Goal: Information Seeking & Learning: Learn about a topic

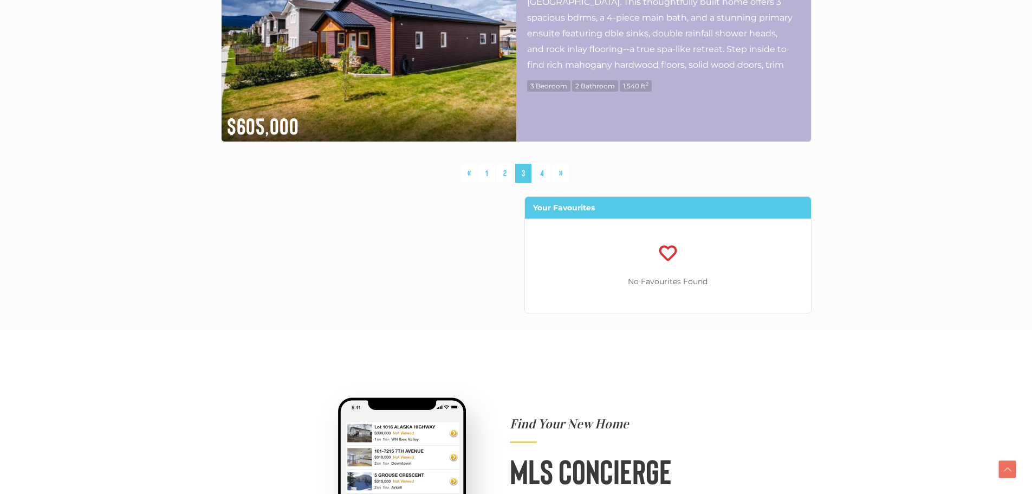
scroll to position [3035, 0]
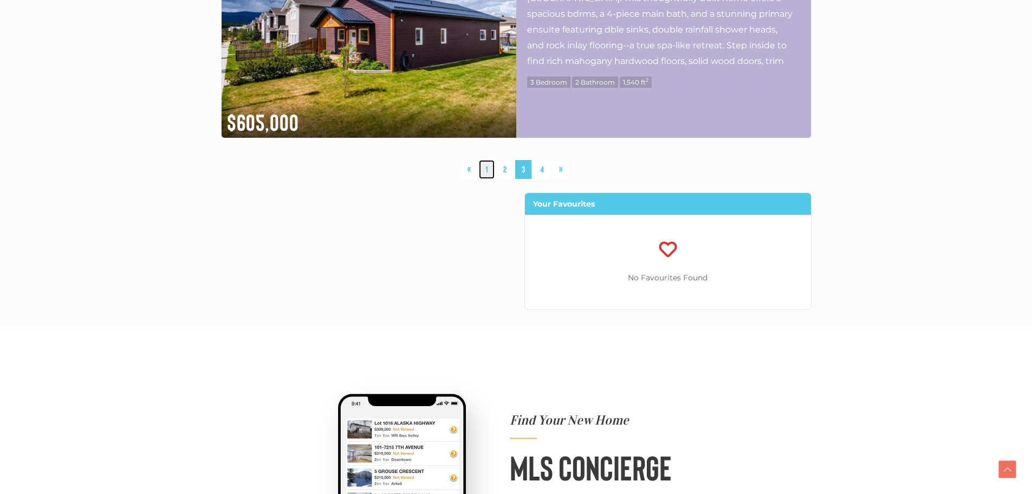
click at [483, 167] on link "1" at bounding box center [487, 169] width 16 height 19
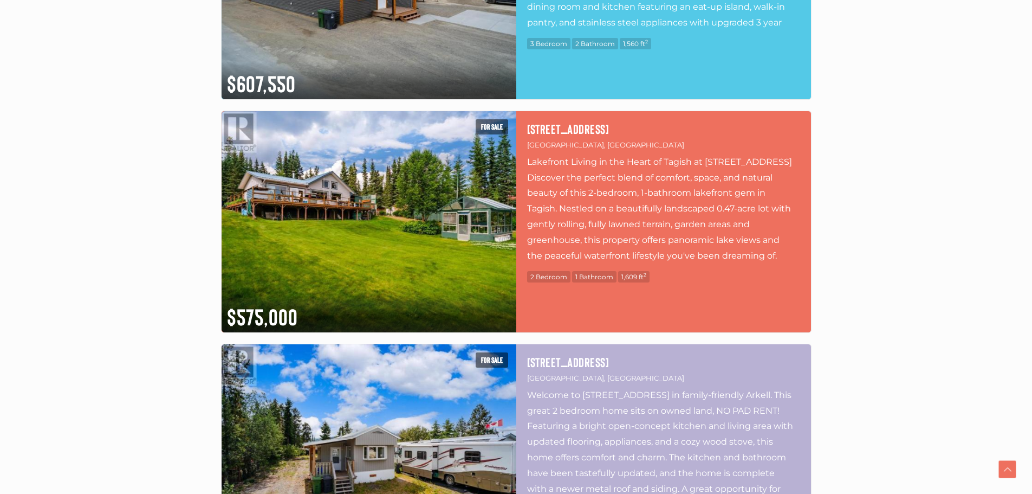
scroll to position [2636, 0]
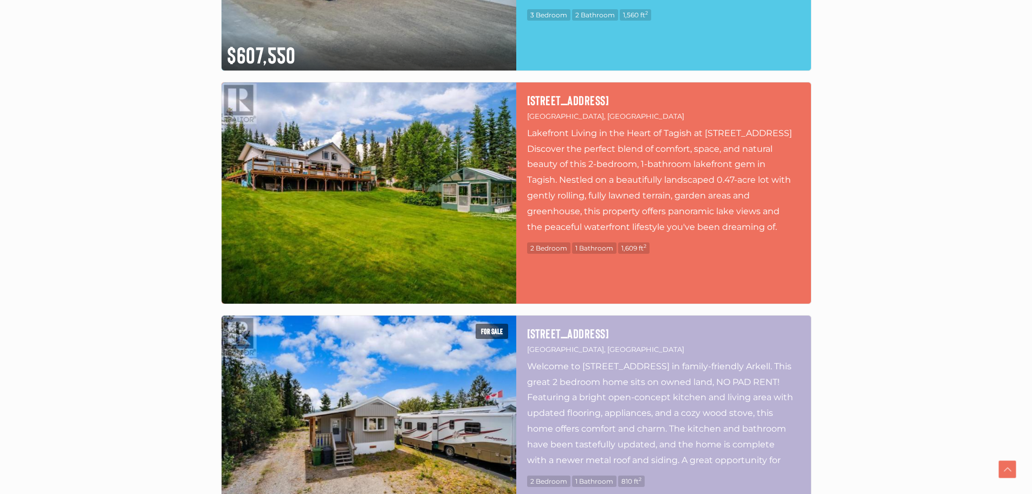
click at [393, 178] on img at bounding box center [369, 192] width 295 height 221
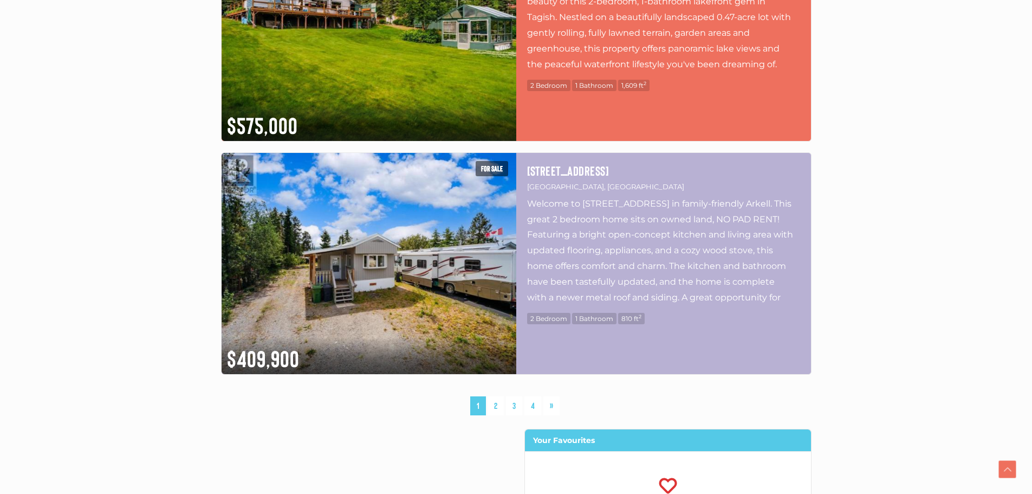
scroll to position [2853, 0]
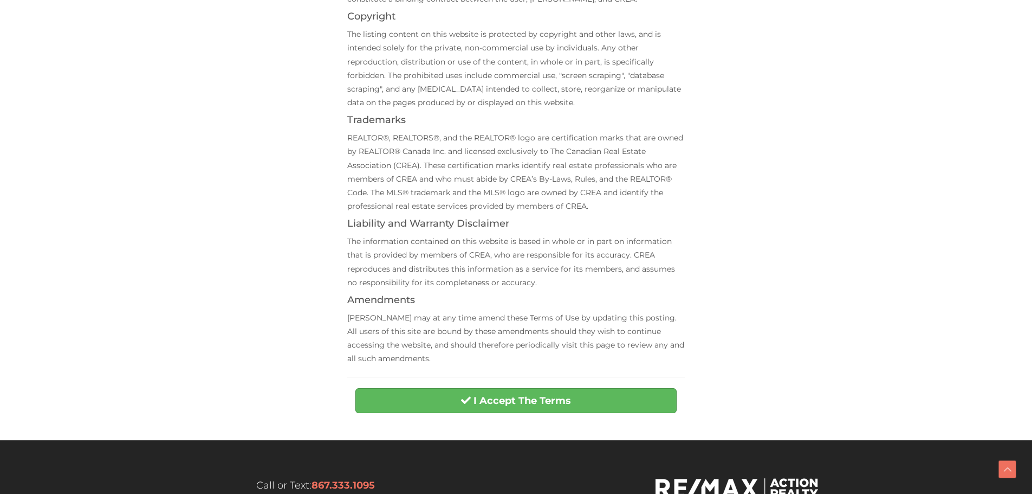
scroll to position [271, 0]
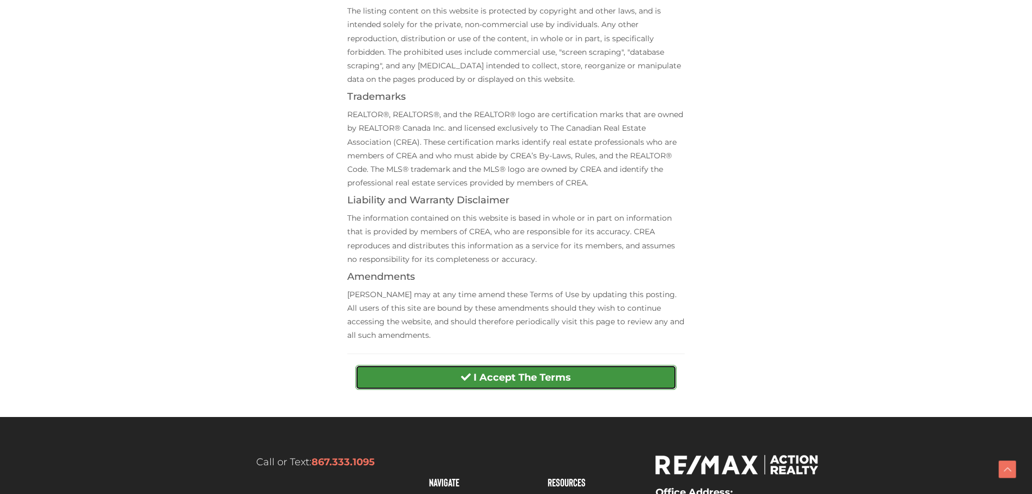
click at [531, 379] on strong "I Accept The Terms" at bounding box center [523, 377] width 98 height 12
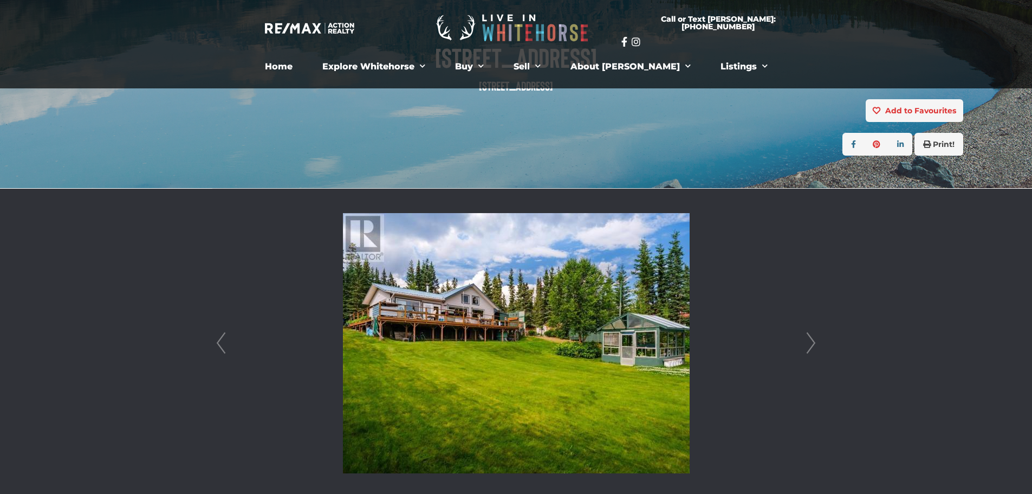
scroll to position [163, 0]
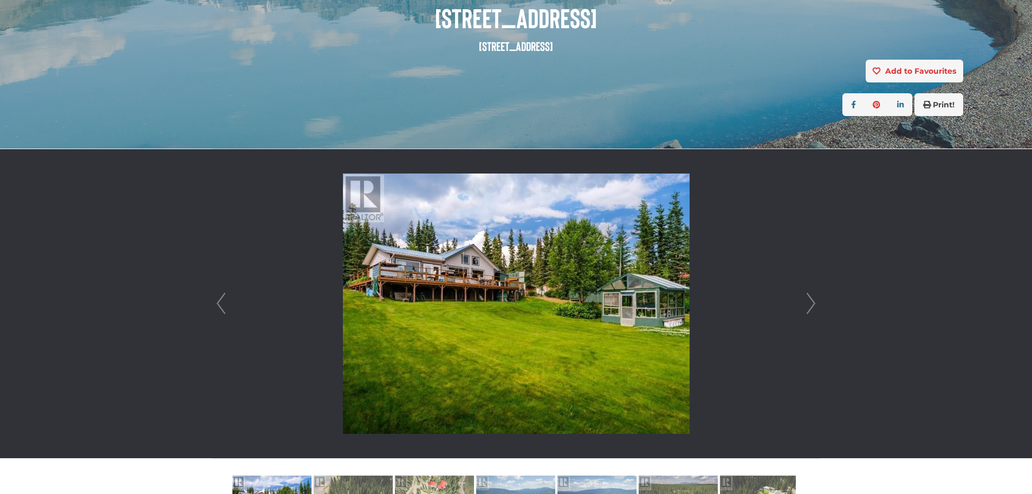
click at [813, 306] on link "Next" at bounding box center [811, 303] width 16 height 309
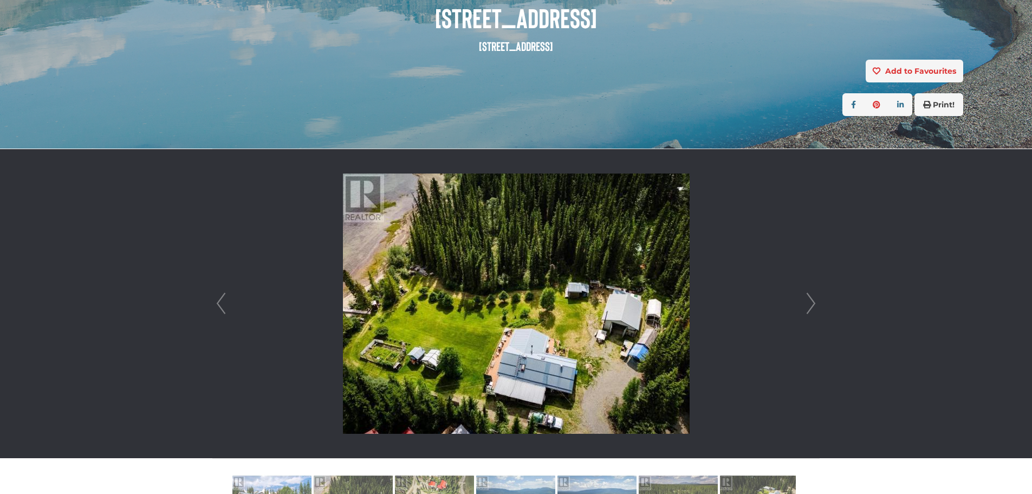
click at [812, 305] on link "Next" at bounding box center [811, 303] width 16 height 309
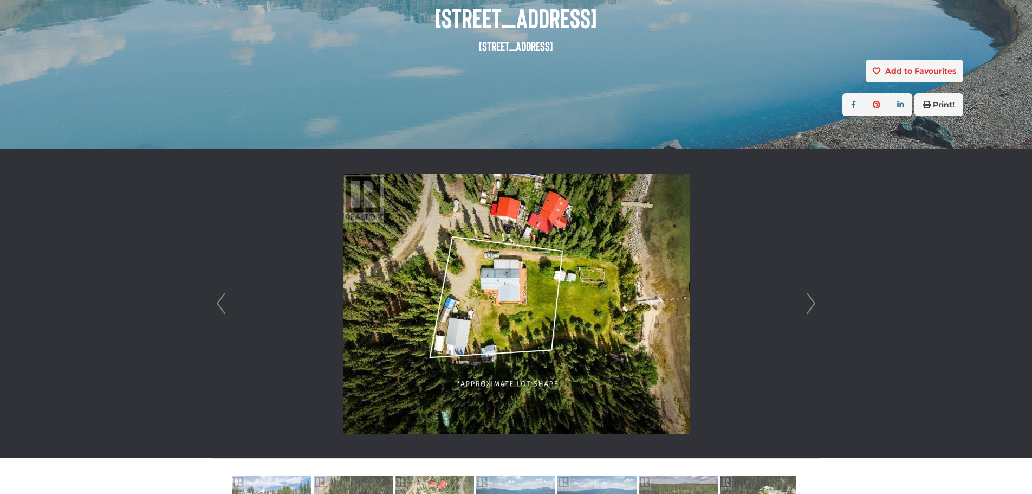
click at [811, 302] on link "Next" at bounding box center [811, 303] width 16 height 309
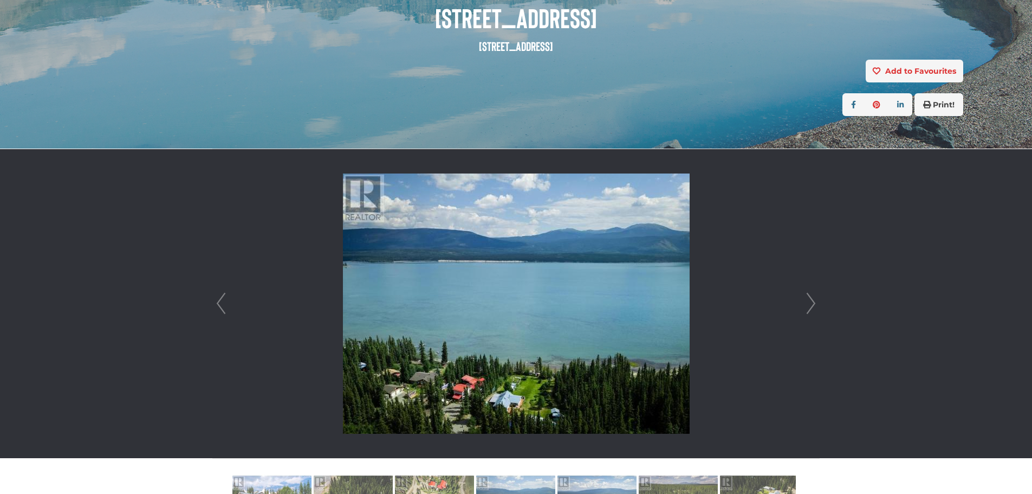
click at [811, 302] on link "Next" at bounding box center [811, 303] width 16 height 309
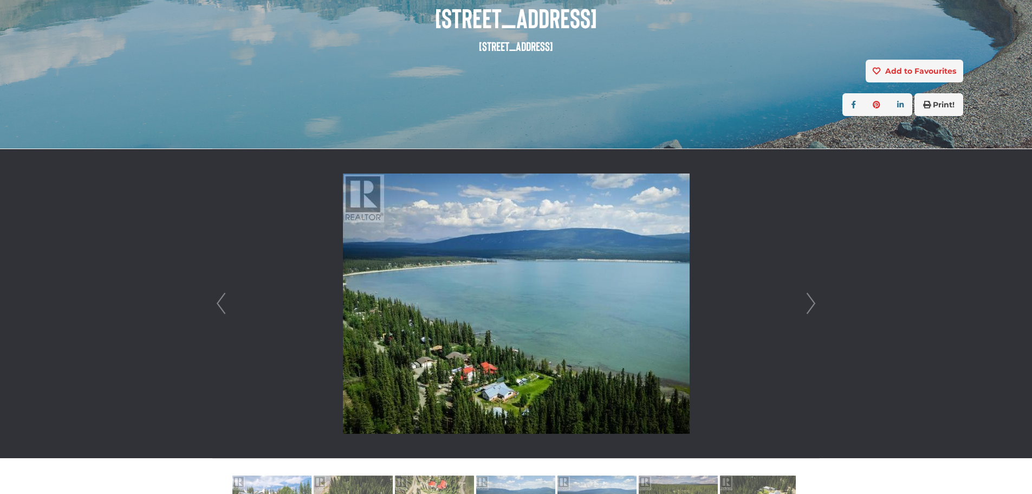
click at [811, 302] on link "Next" at bounding box center [811, 303] width 16 height 309
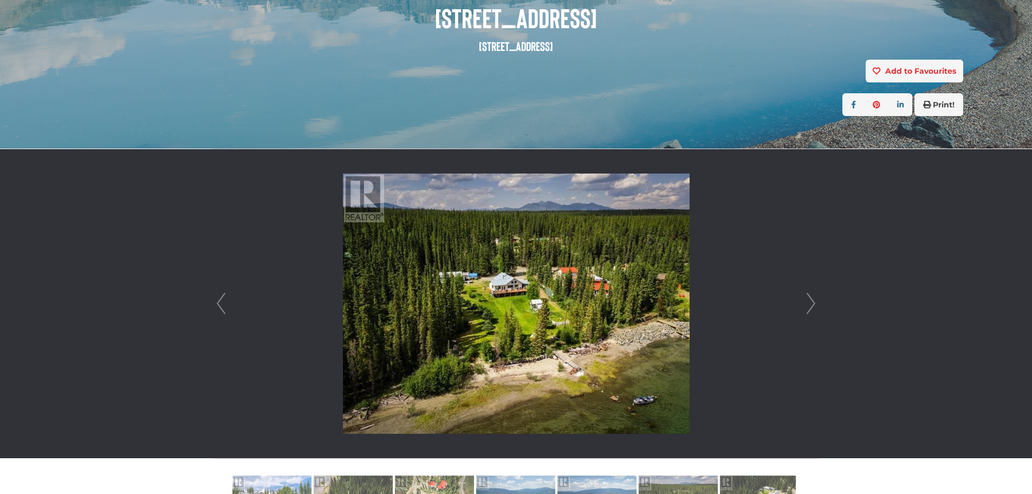
click at [811, 302] on link "Next" at bounding box center [811, 303] width 16 height 309
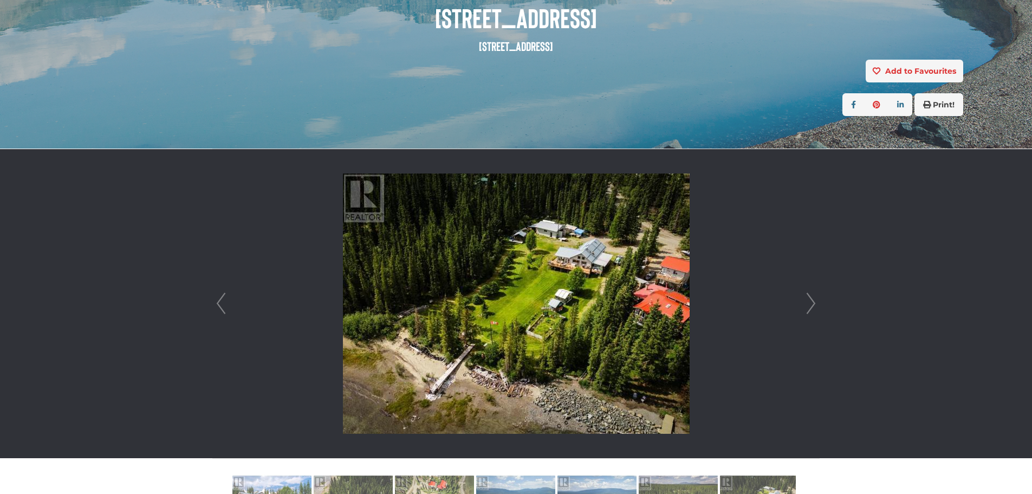
click at [811, 303] on link "Next" at bounding box center [811, 303] width 16 height 309
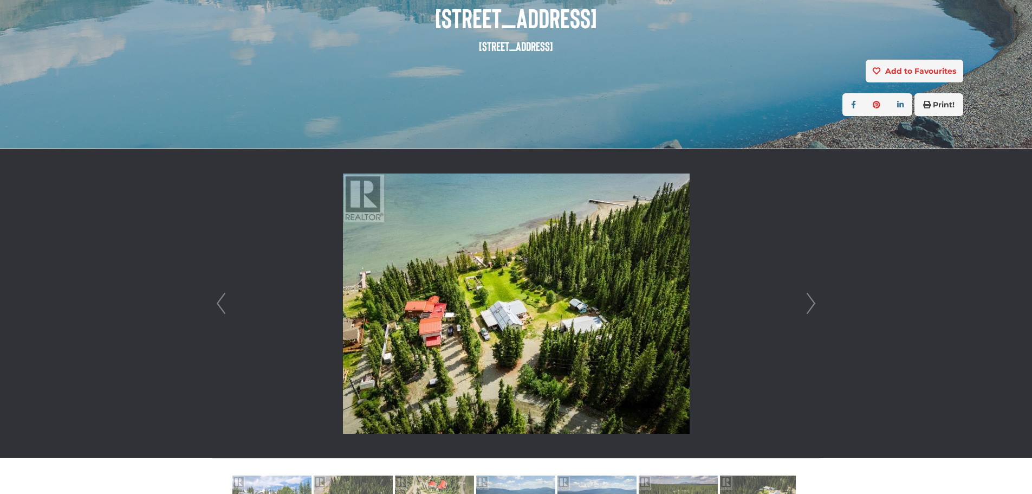
click at [811, 303] on link "Next" at bounding box center [811, 303] width 16 height 309
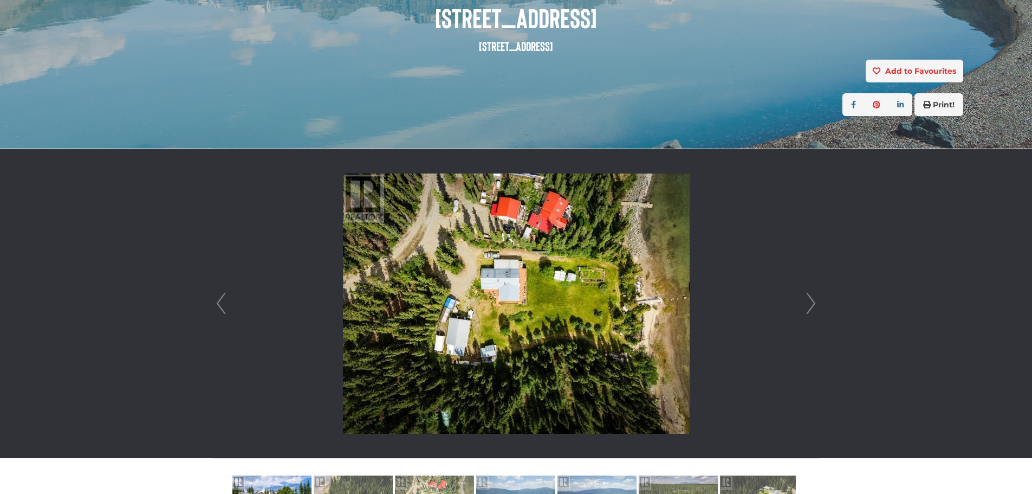
click at [811, 303] on link "Next" at bounding box center [811, 303] width 16 height 309
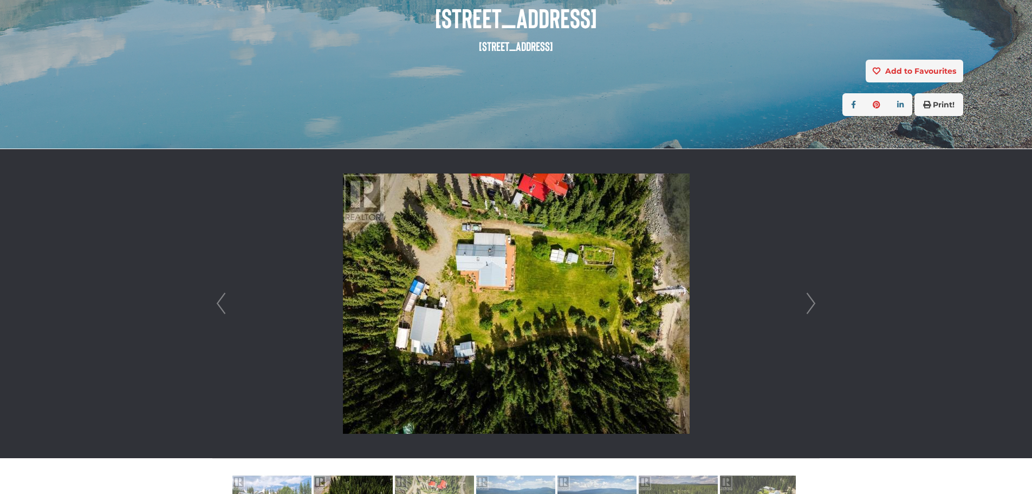
click at [811, 303] on link "Next" at bounding box center [811, 303] width 16 height 309
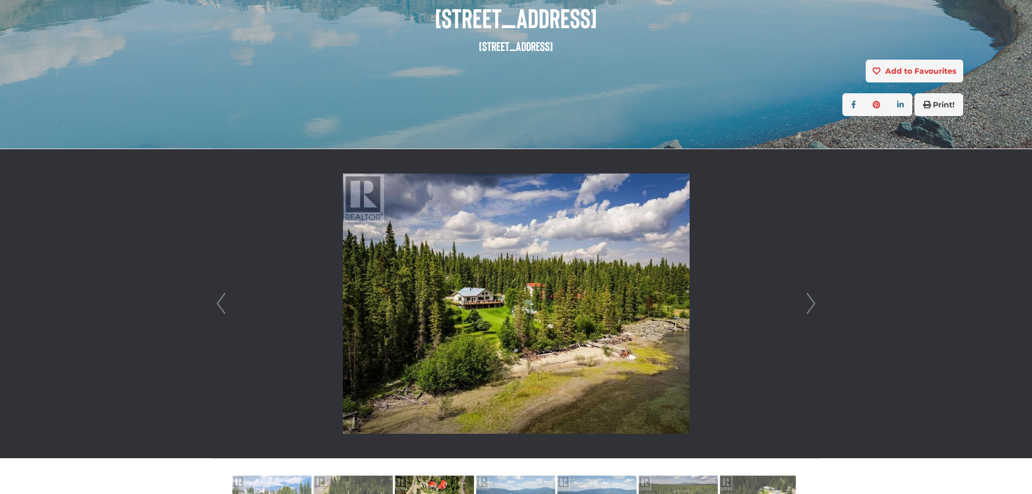
click at [811, 303] on link "Next" at bounding box center [811, 303] width 16 height 309
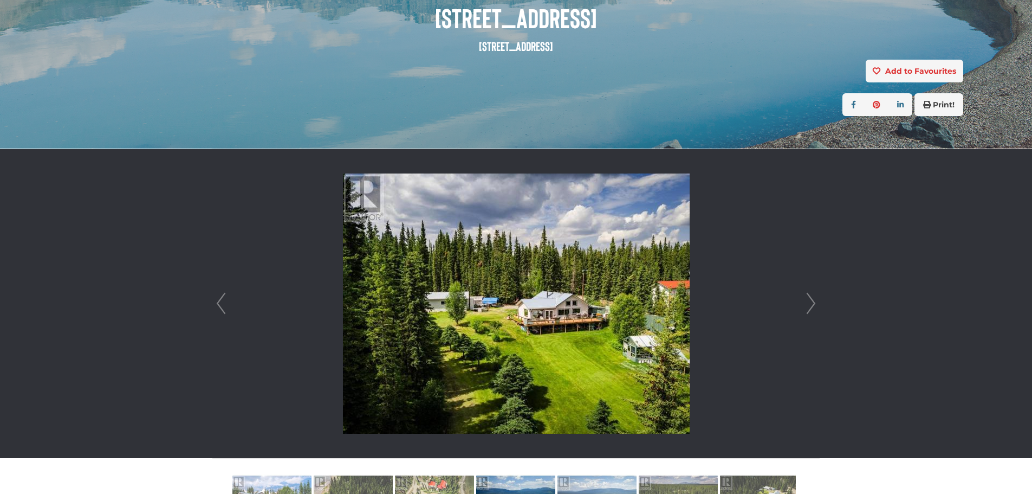
click at [811, 303] on link "Next" at bounding box center [811, 303] width 16 height 309
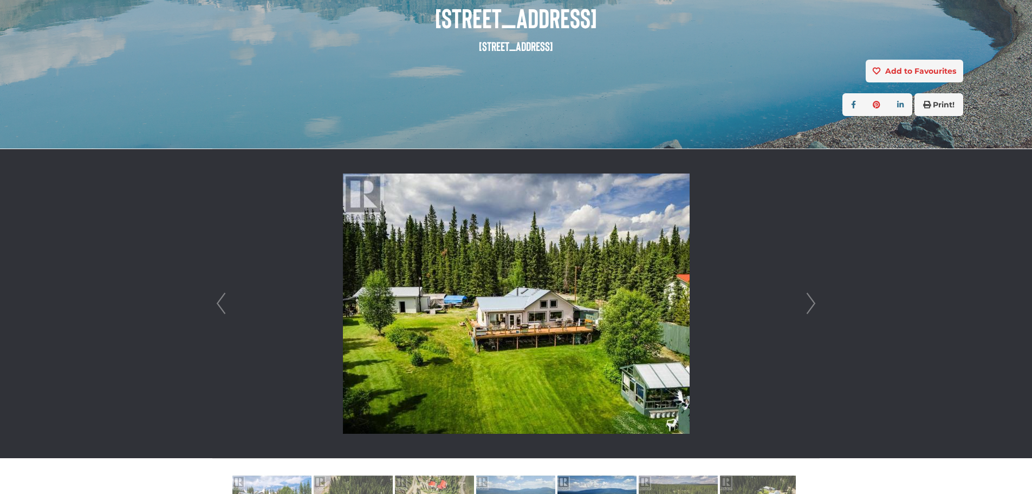
click at [811, 303] on link "Next" at bounding box center [811, 303] width 16 height 309
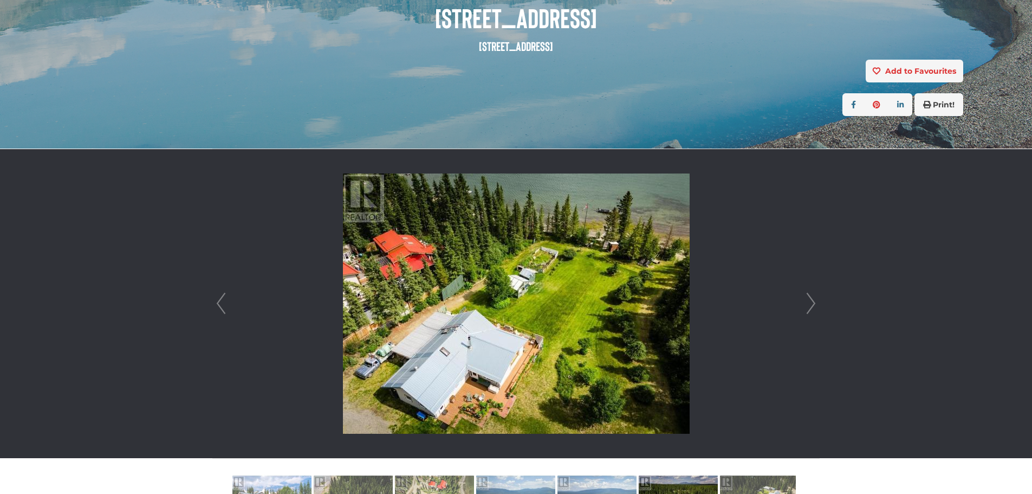
click at [811, 303] on link "Next" at bounding box center [811, 303] width 16 height 309
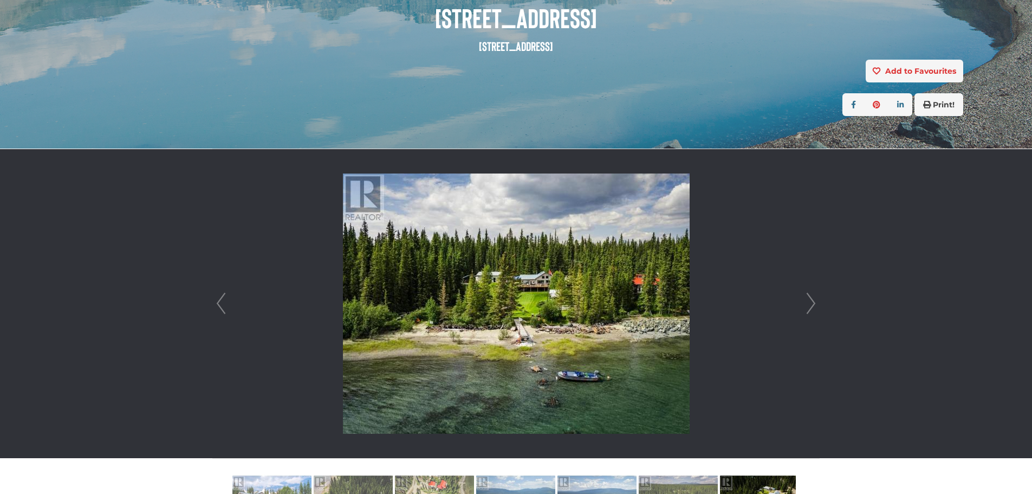
click at [811, 303] on link "Next" at bounding box center [811, 303] width 16 height 309
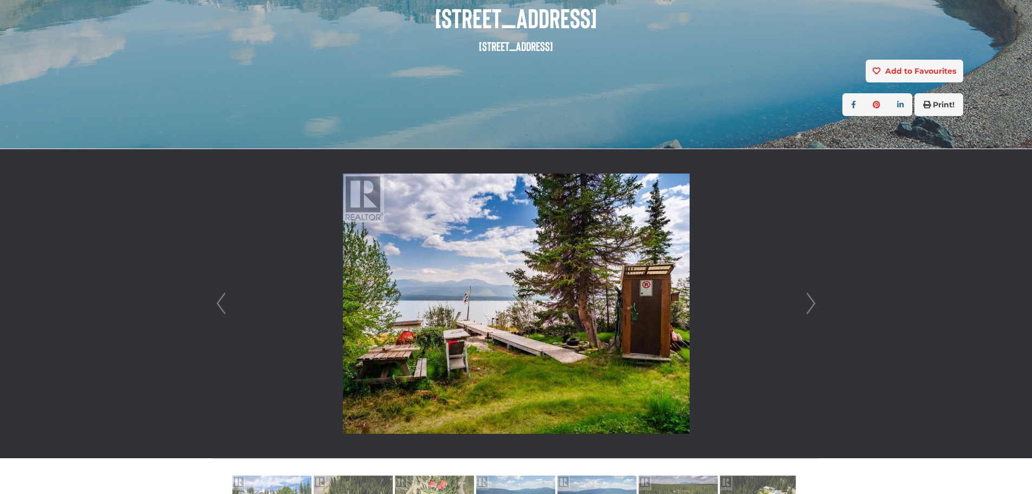
click at [811, 303] on link "Next" at bounding box center [811, 303] width 16 height 309
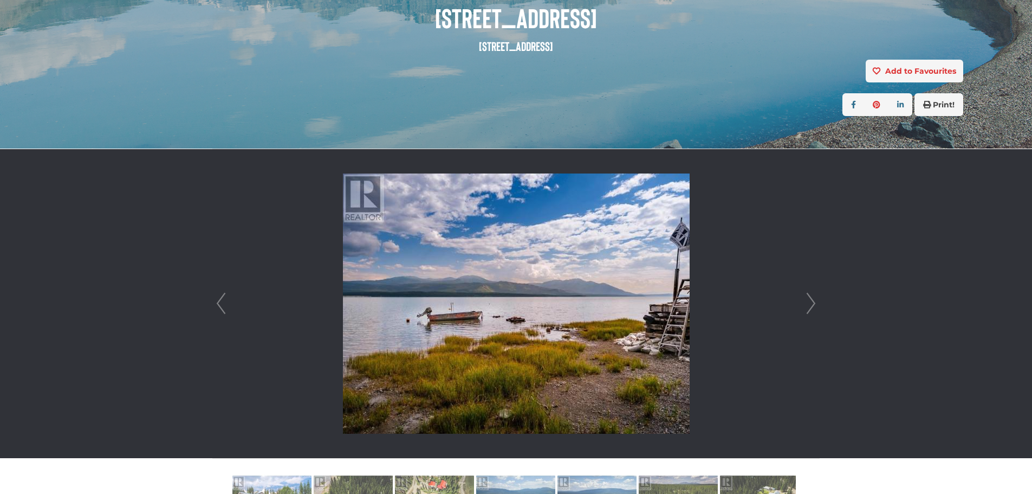
click at [811, 303] on link "Next" at bounding box center [811, 303] width 16 height 309
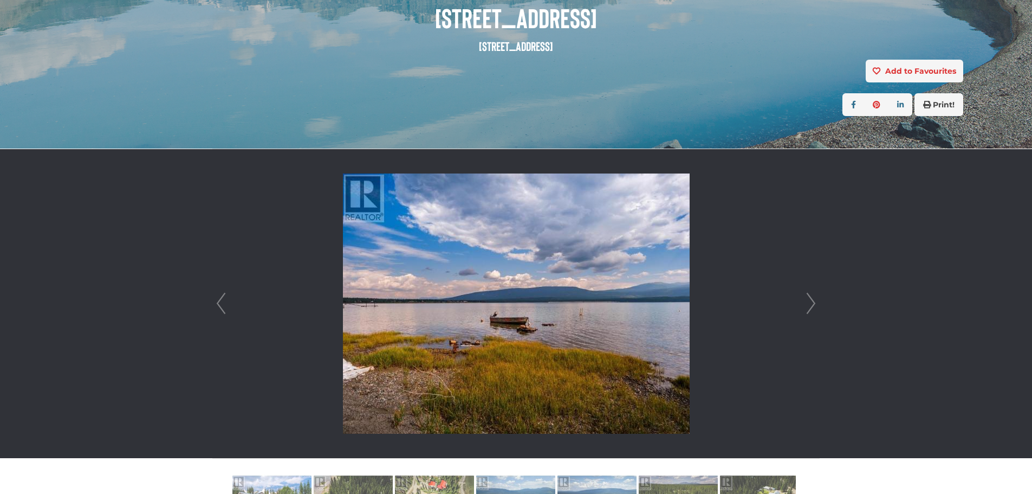
click at [811, 303] on link "Next" at bounding box center [811, 303] width 16 height 309
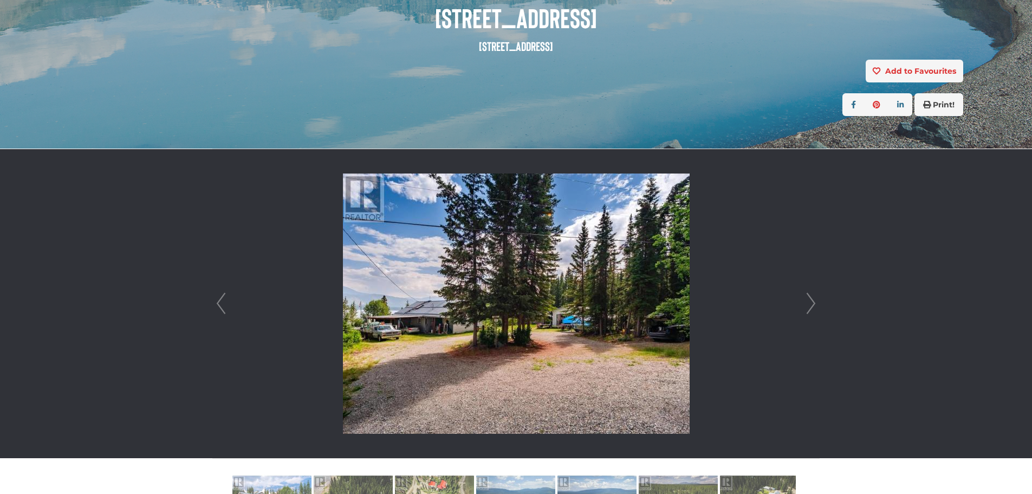
click at [811, 303] on link "Next" at bounding box center [811, 303] width 16 height 309
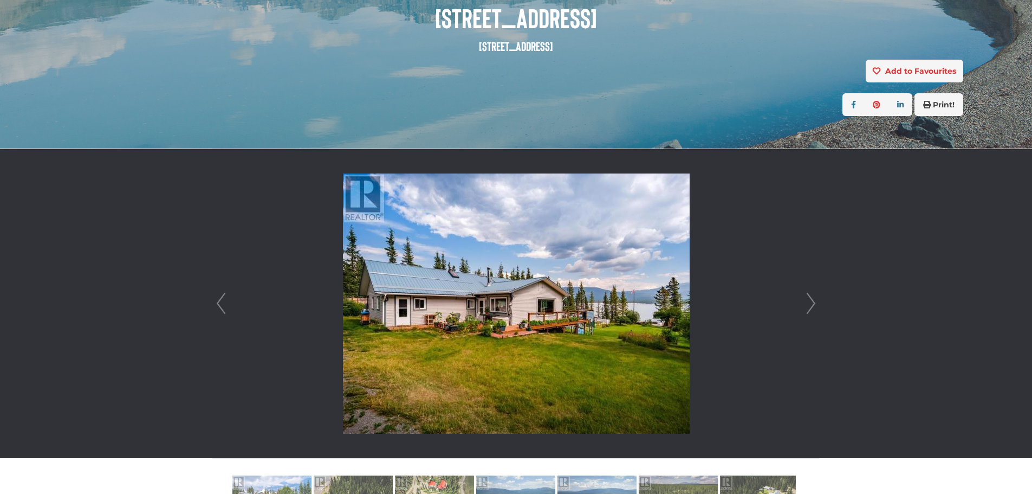
click at [811, 303] on link "Next" at bounding box center [811, 303] width 16 height 309
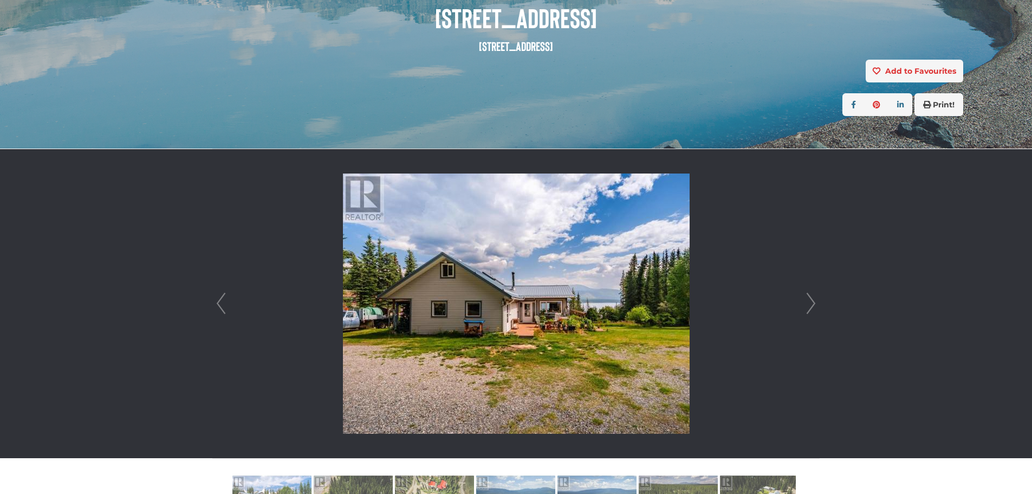
click at [811, 303] on link "Next" at bounding box center [811, 303] width 16 height 309
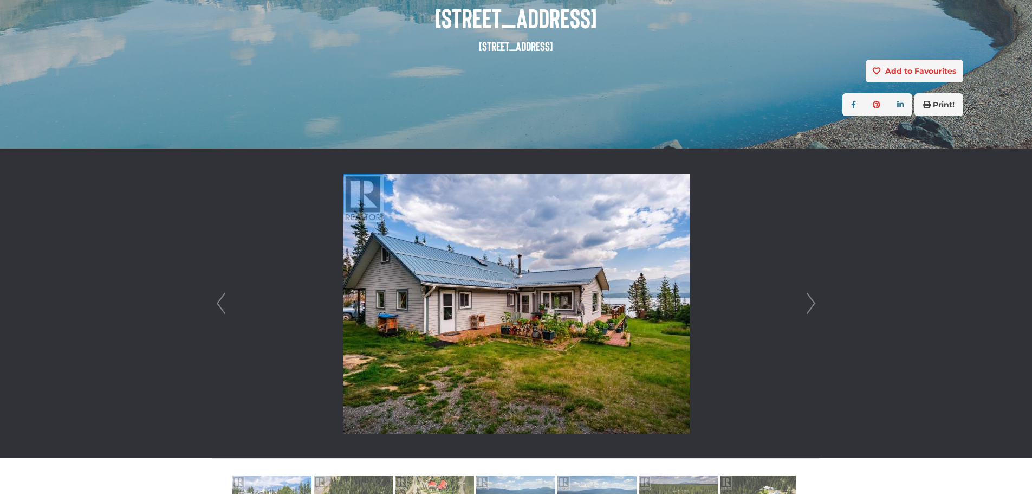
click at [811, 303] on link "Next" at bounding box center [811, 303] width 16 height 309
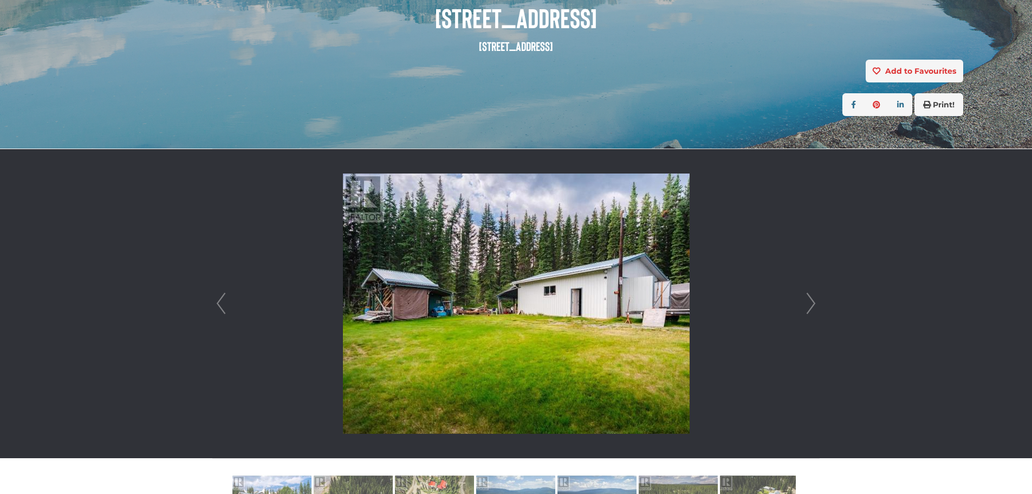
click at [811, 303] on link "Next" at bounding box center [811, 303] width 16 height 309
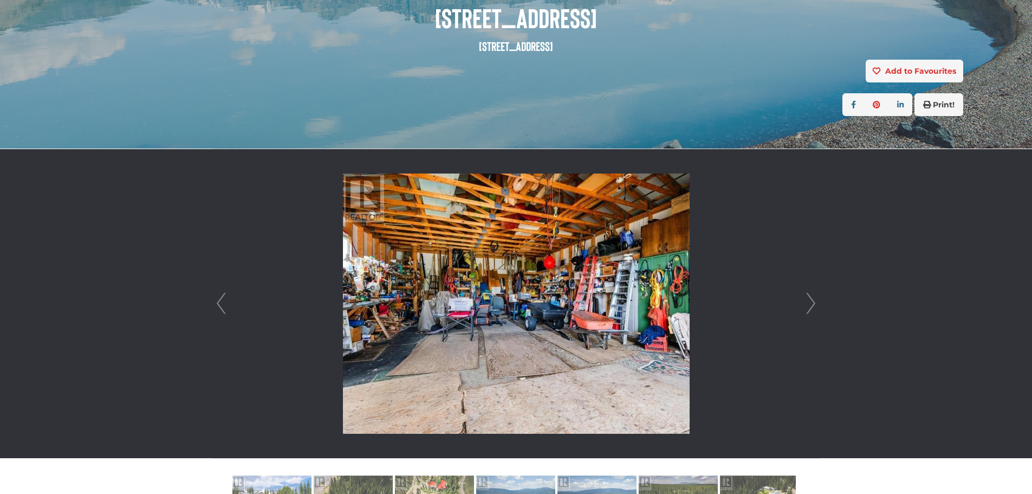
click at [811, 303] on link "Next" at bounding box center [811, 303] width 16 height 309
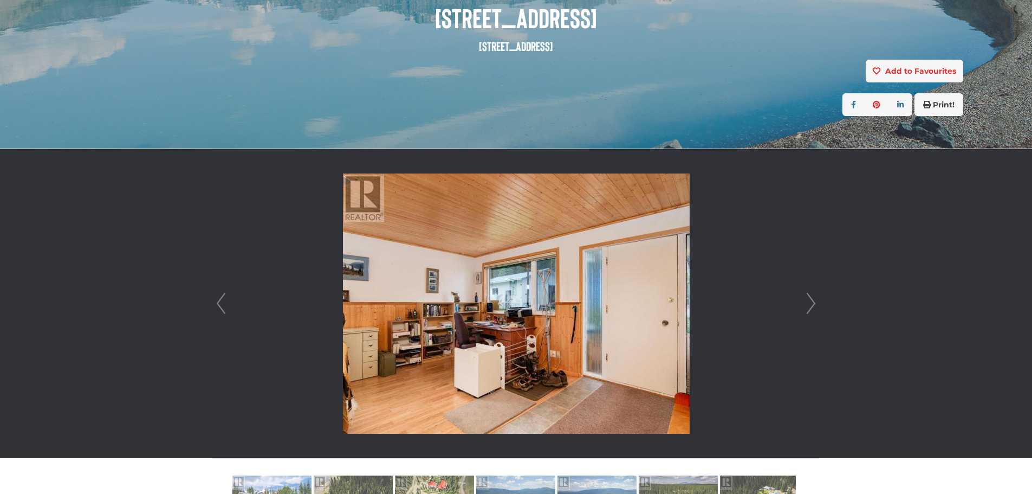
click at [811, 303] on link "Next" at bounding box center [811, 303] width 16 height 309
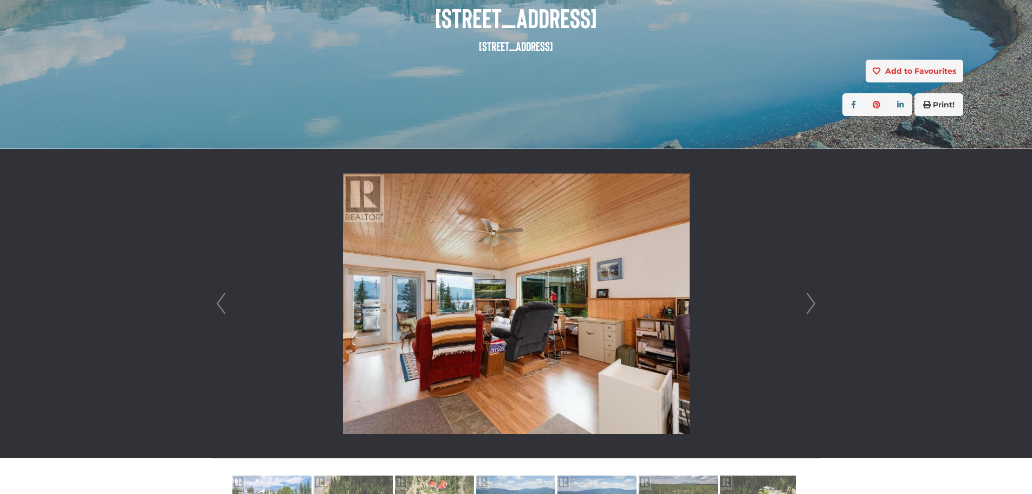
click at [818, 303] on link "Next" at bounding box center [811, 303] width 16 height 309
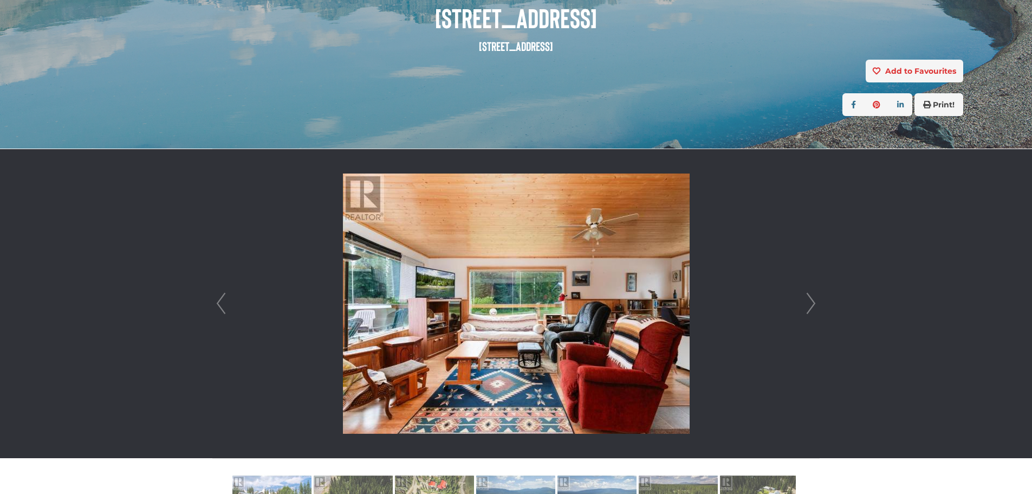
click at [818, 303] on link "Next" at bounding box center [811, 303] width 16 height 309
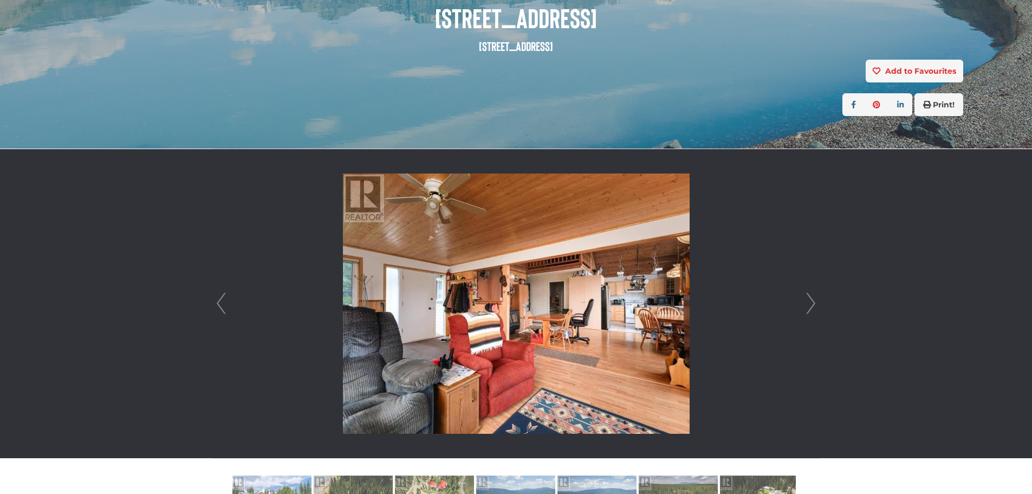
click at [818, 303] on link "Next" at bounding box center [811, 303] width 16 height 309
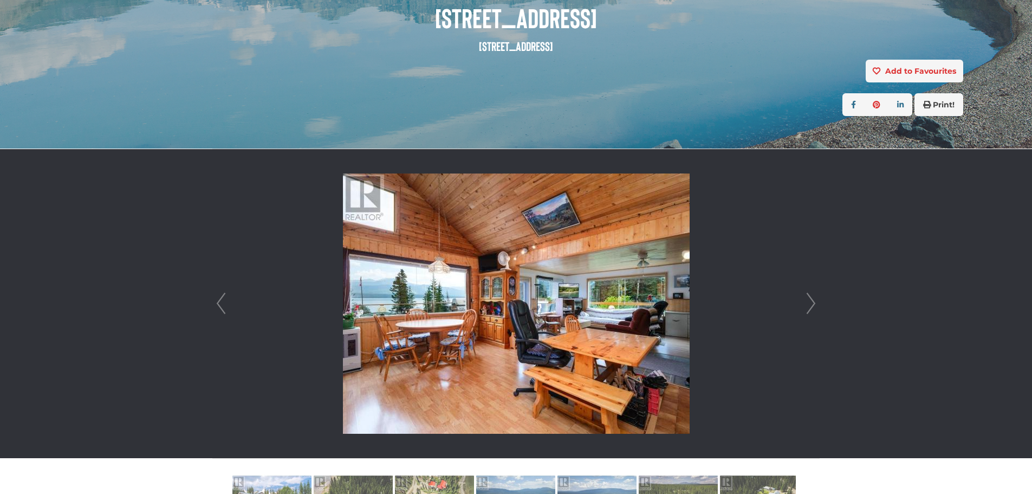
click at [818, 303] on link "Next" at bounding box center [811, 303] width 16 height 309
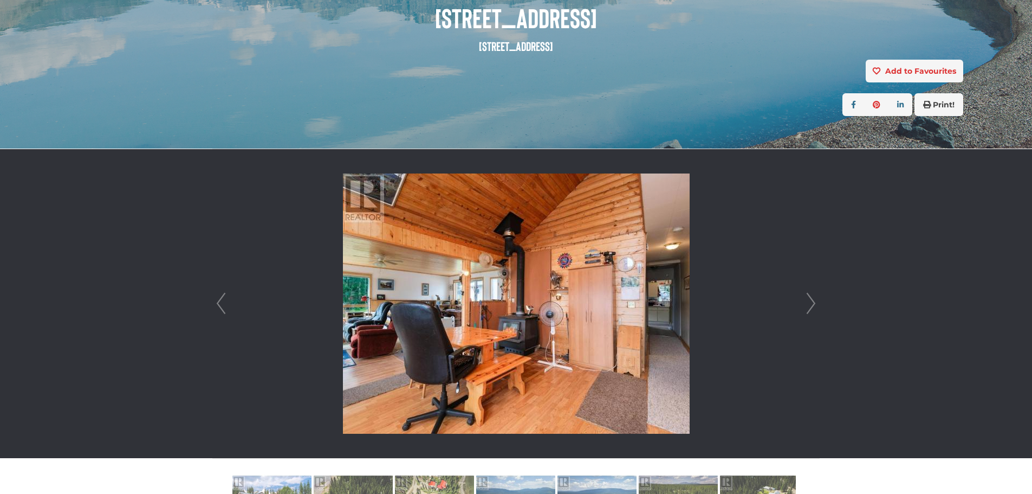
click at [818, 305] on link "Next" at bounding box center [811, 303] width 16 height 309
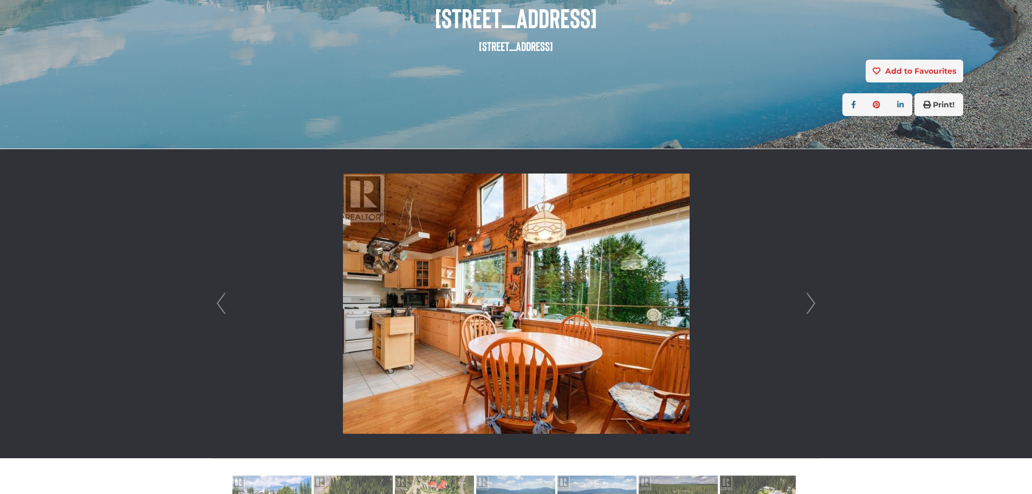
click at [818, 305] on link "Next" at bounding box center [811, 303] width 16 height 309
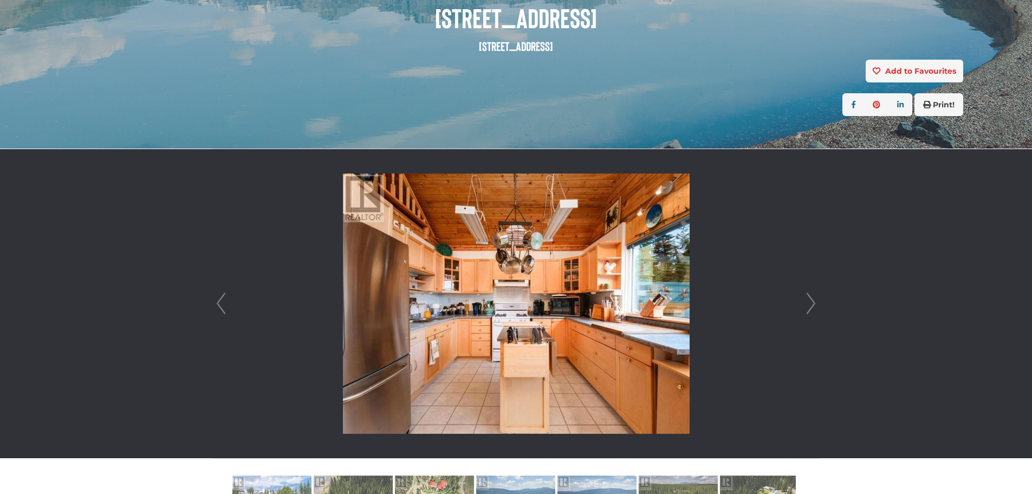
click at [810, 304] on link "Next" at bounding box center [811, 303] width 16 height 309
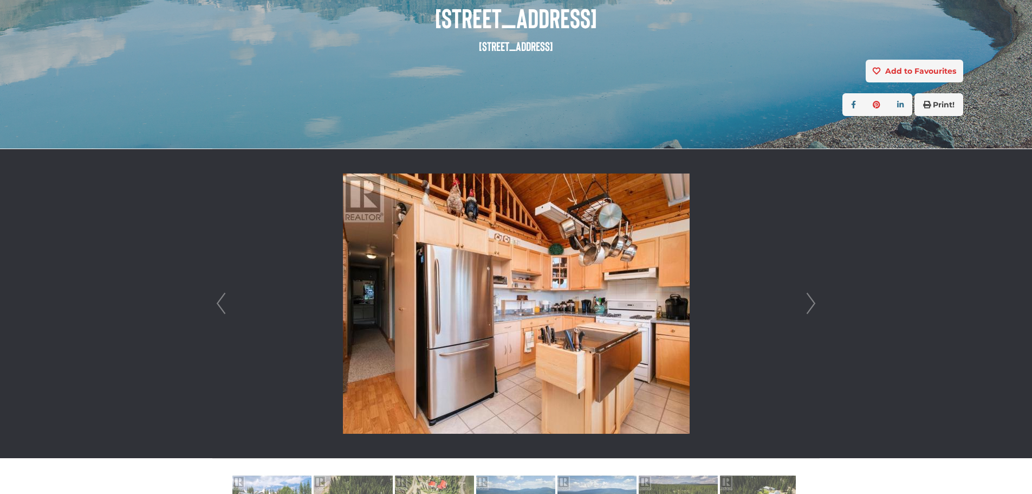
click at [810, 304] on link "Next" at bounding box center [811, 303] width 16 height 309
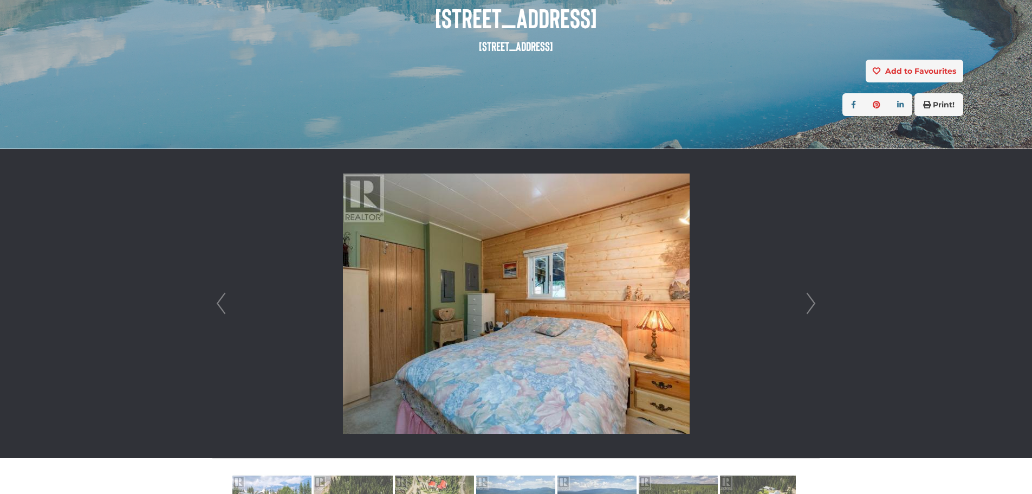
click at [810, 304] on link "Next" at bounding box center [811, 303] width 16 height 309
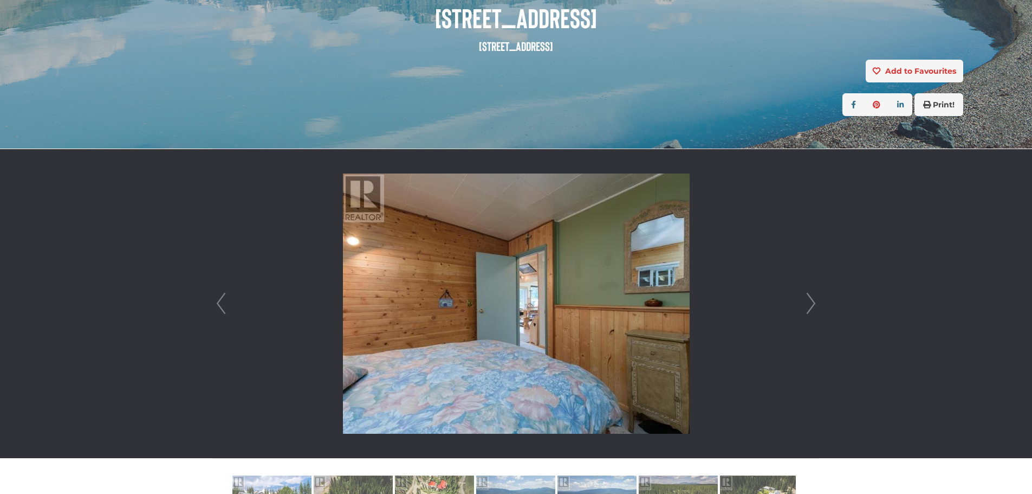
click at [810, 303] on link "Next" at bounding box center [811, 303] width 16 height 309
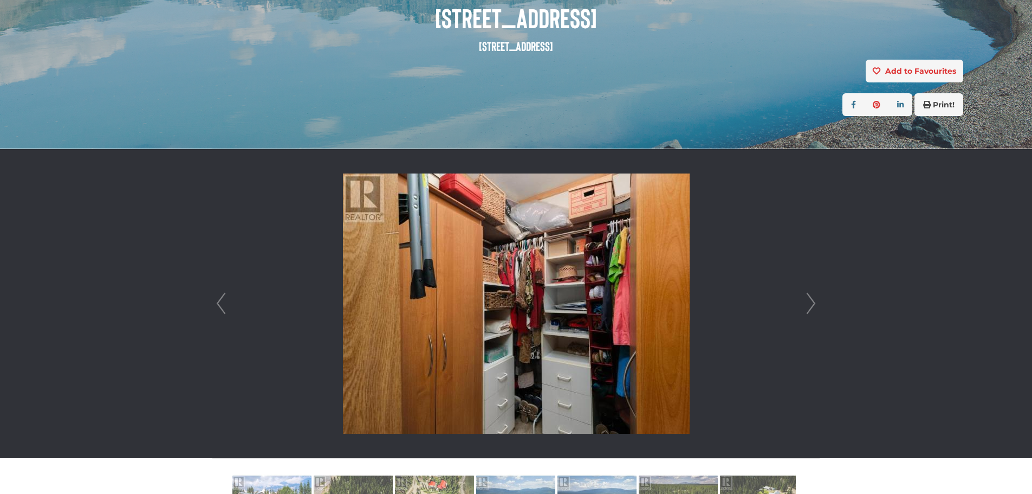
click at [810, 303] on link "Next" at bounding box center [811, 303] width 16 height 309
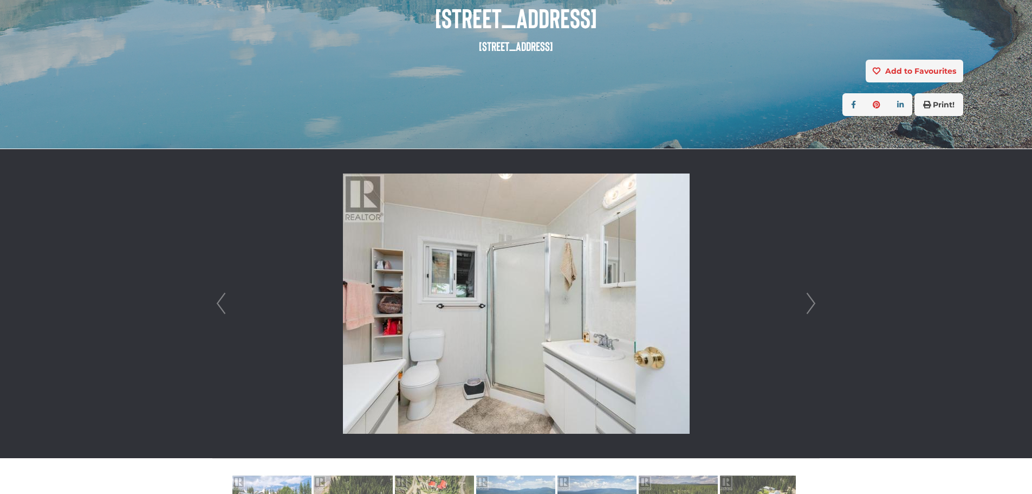
click at [810, 303] on link "Next" at bounding box center [811, 303] width 16 height 309
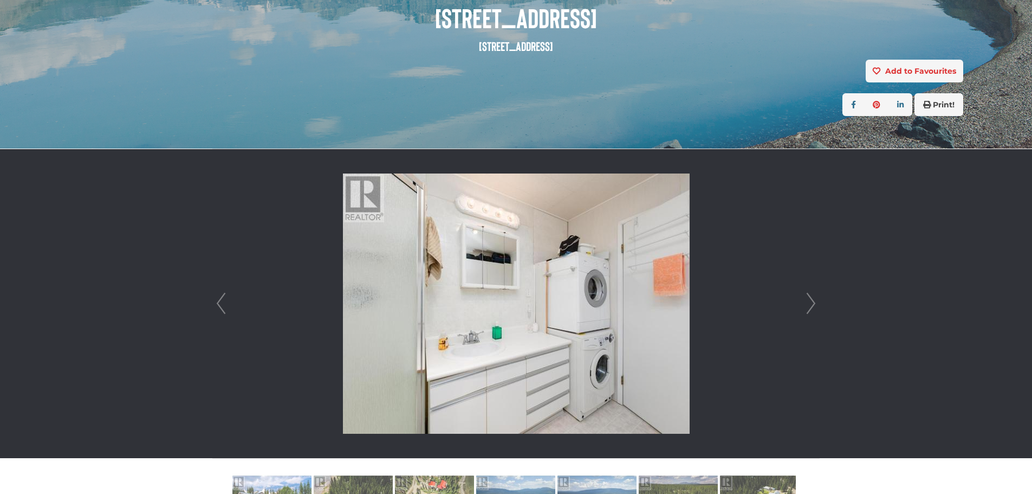
click at [810, 303] on link "Next" at bounding box center [811, 303] width 16 height 309
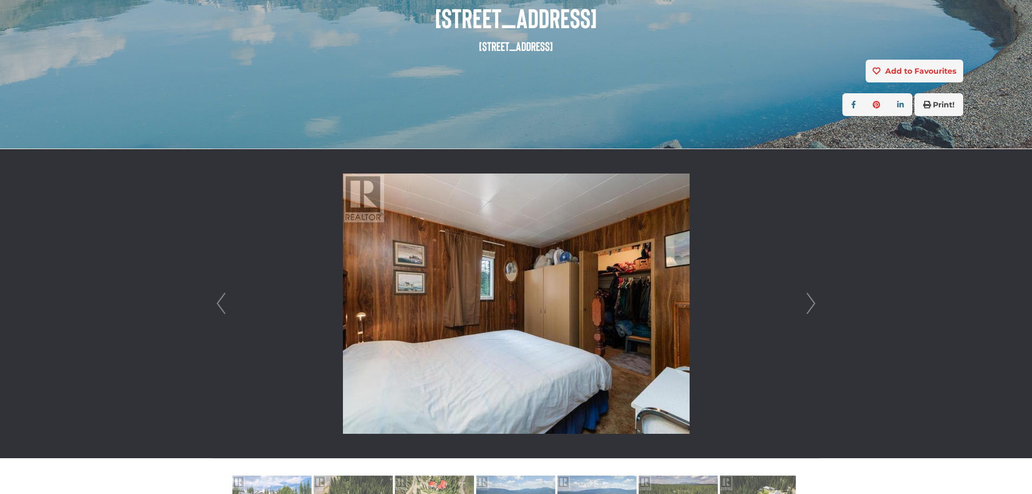
click at [810, 303] on link "Next" at bounding box center [811, 303] width 16 height 309
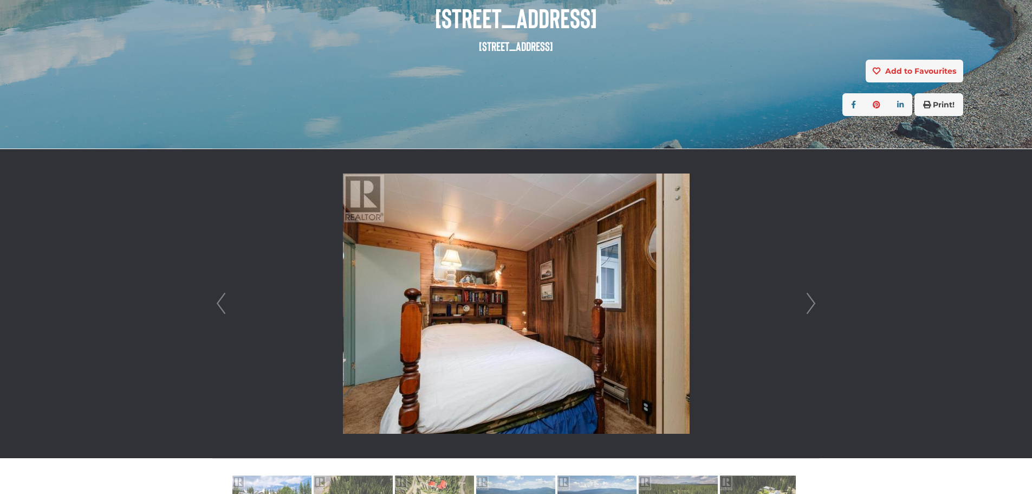
click at [810, 303] on link "Next" at bounding box center [811, 303] width 16 height 309
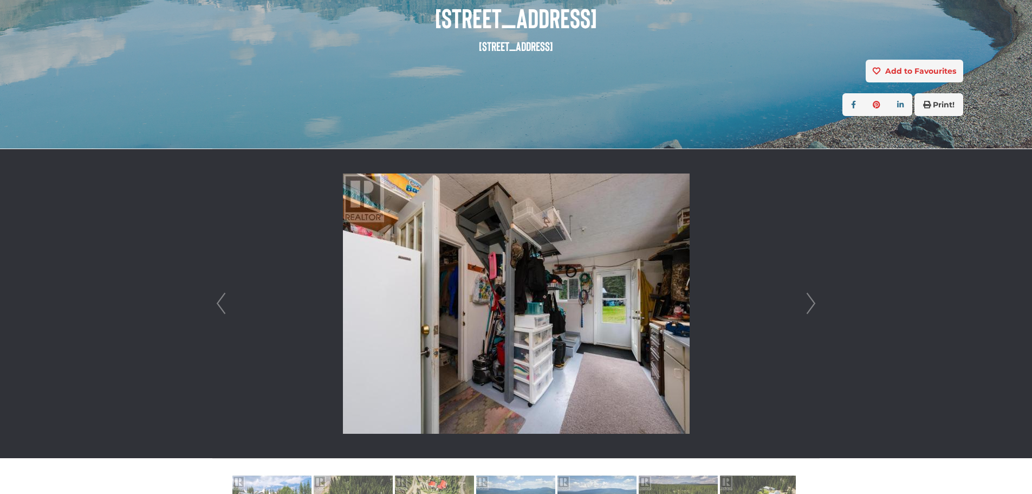
click at [810, 303] on link "Next" at bounding box center [811, 303] width 16 height 309
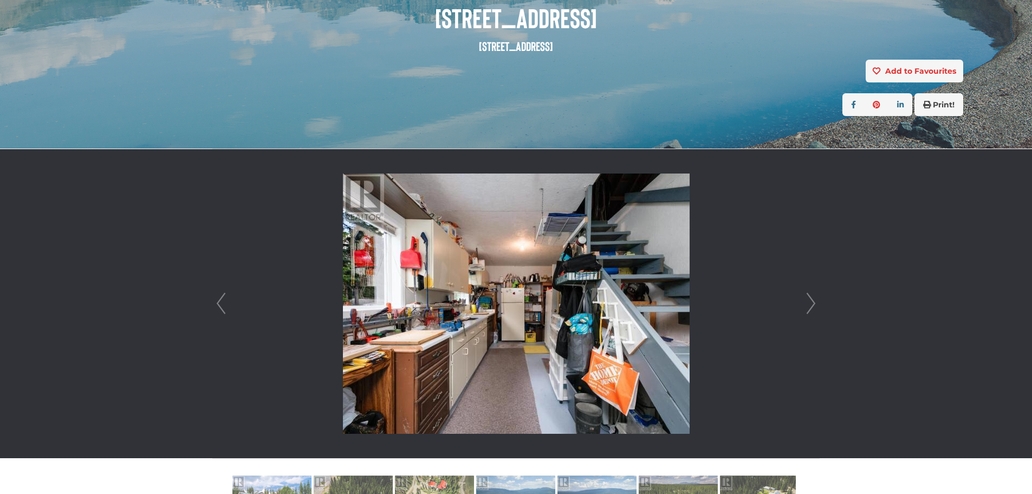
click at [810, 303] on link "Next" at bounding box center [811, 303] width 16 height 309
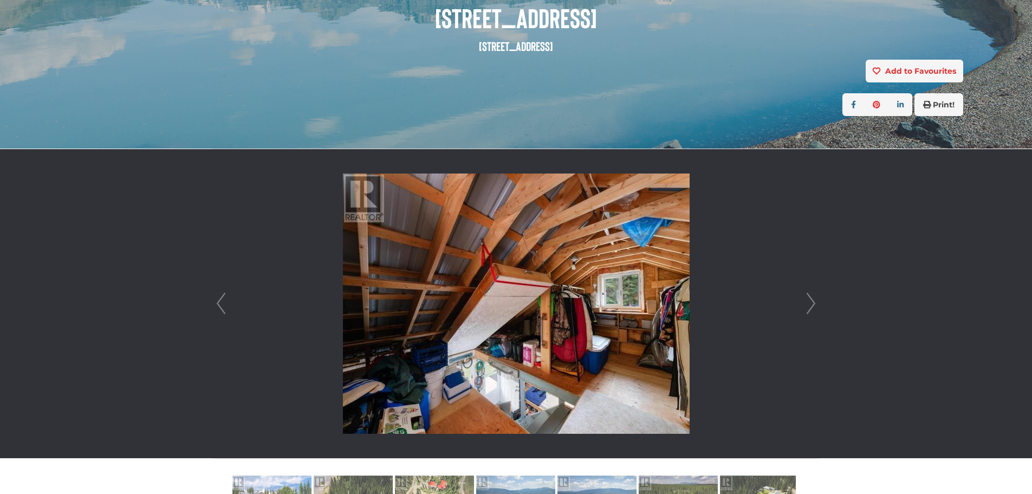
click at [810, 303] on link "Next" at bounding box center [811, 303] width 16 height 309
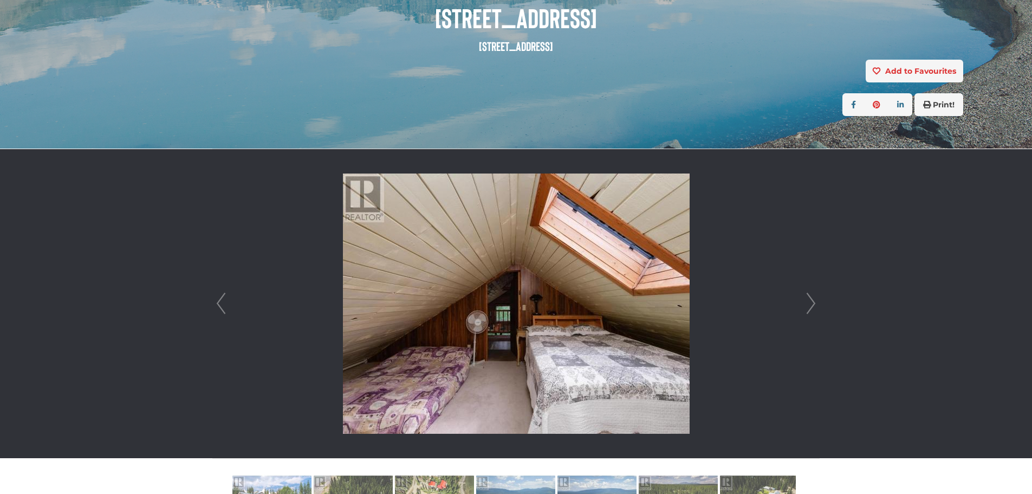
click at [810, 303] on link "Next" at bounding box center [811, 303] width 16 height 309
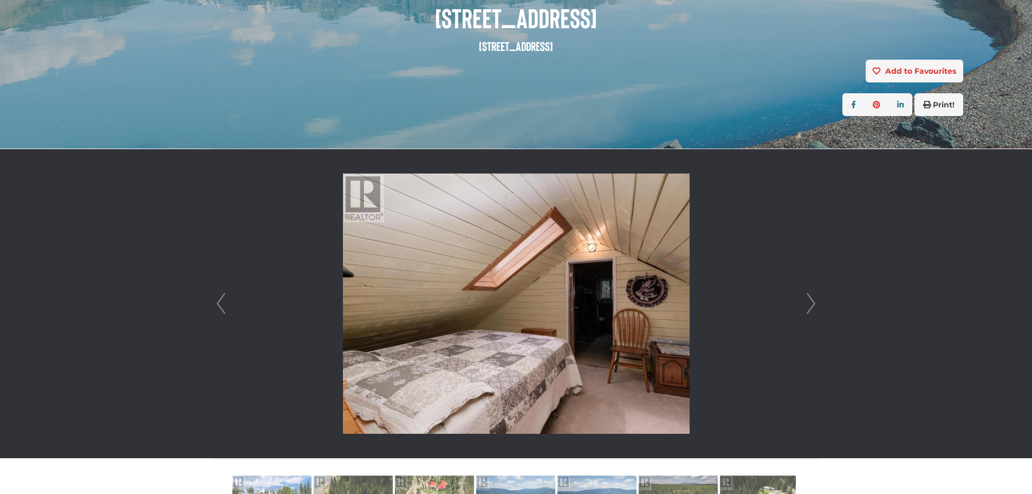
click at [810, 303] on link "Next" at bounding box center [811, 303] width 16 height 309
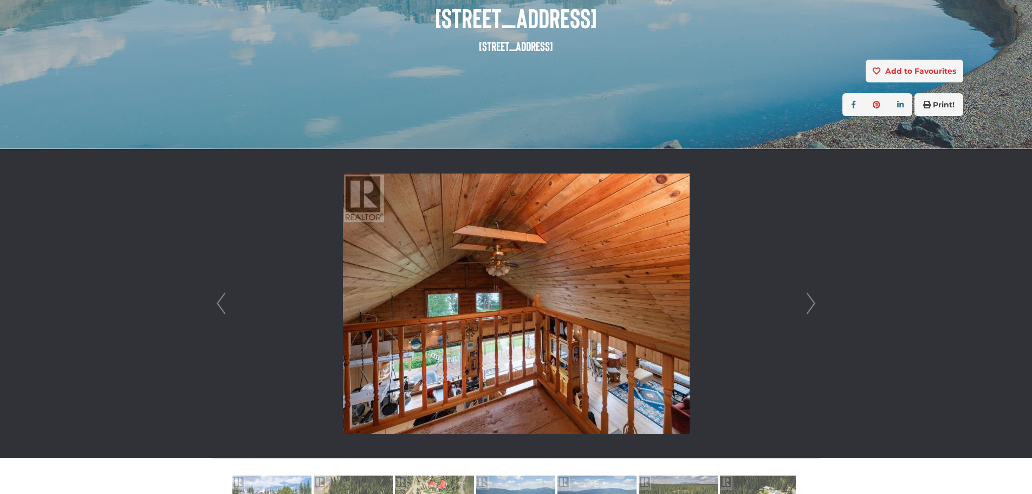
click at [810, 303] on link "Next" at bounding box center [811, 303] width 16 height 309
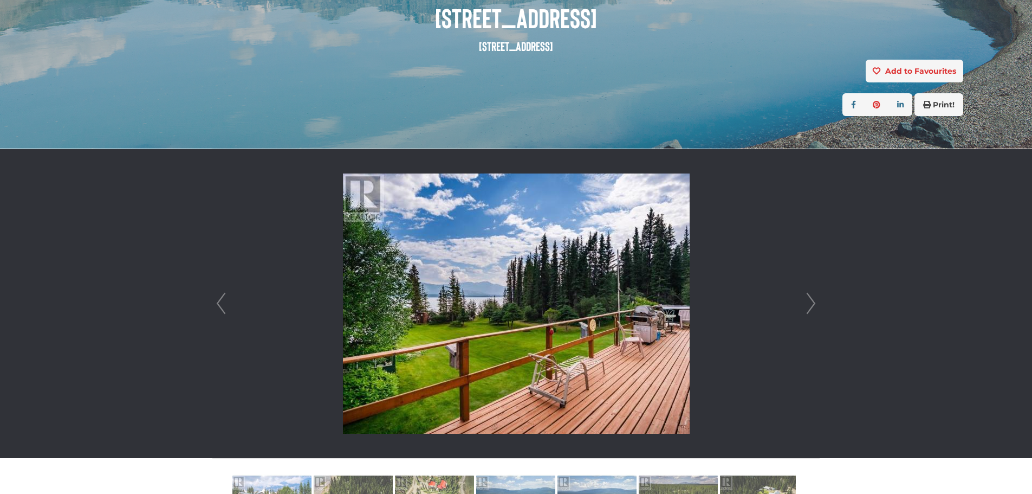
click at [810, 303] on link "Next" at bounding box center [811, 303] width 16 height 309
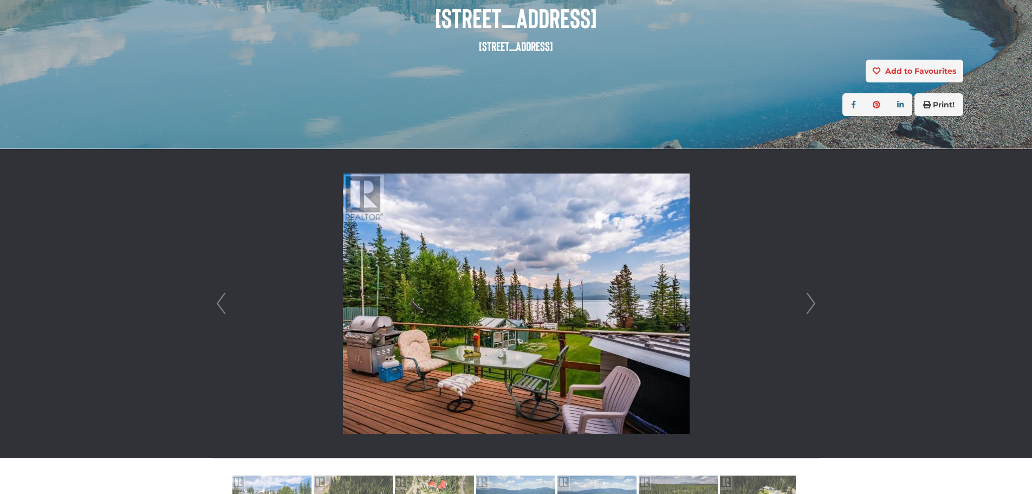
click at [810, 303] on link "Next" at bounding box center [811, 303] width 16 height 309
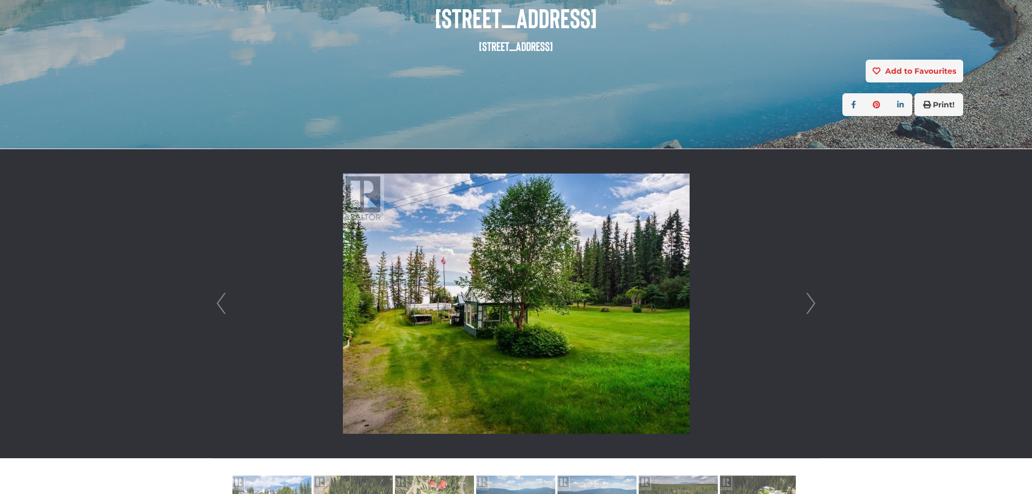
click at [810, 303] on link "Next" at bounding box center [811, 303] width 16 height 309
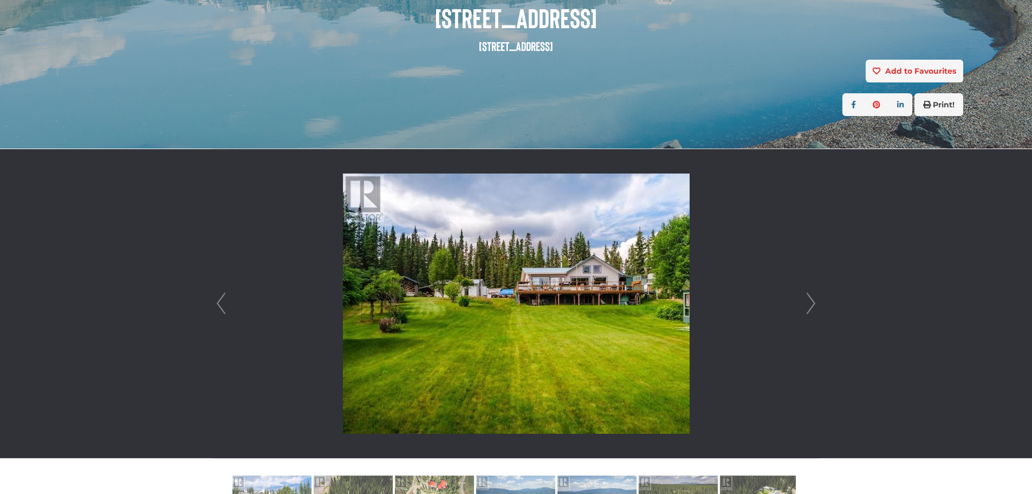
click at [810, 303] on link "Next" at bounding box center [811, 303] width 16 height 309
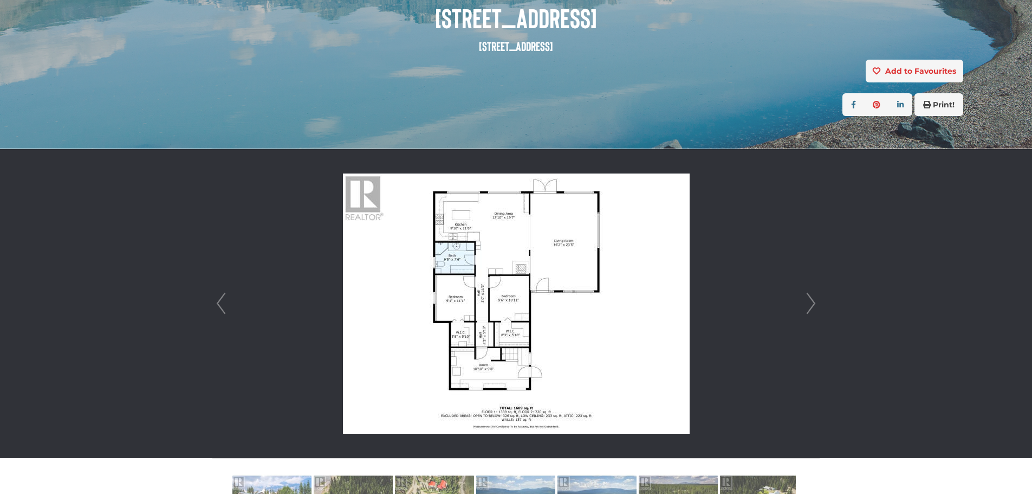
click at [807, 304] on link "Next" at bounding box center [811, 303] width 16 height 309
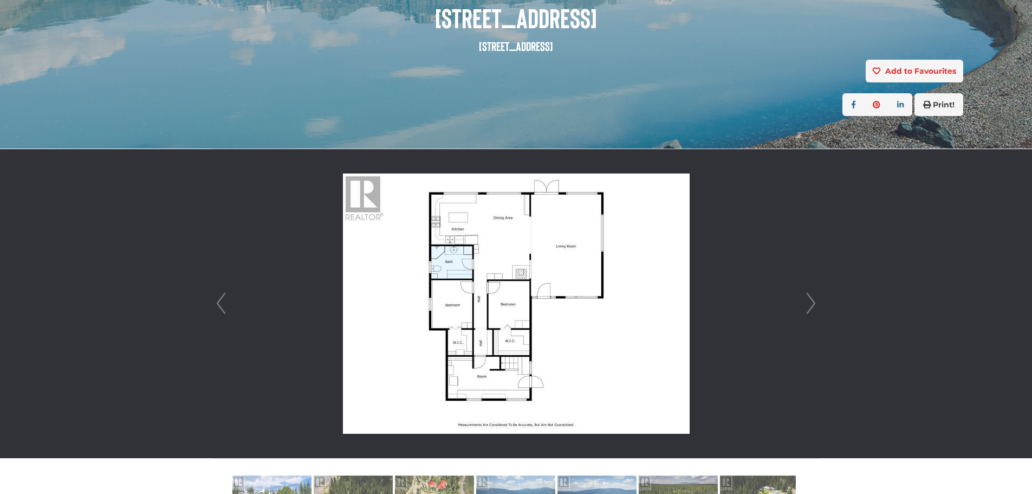
click at [807, 304] on link "Next" at bounding box center [811, 303] width 16 height 309
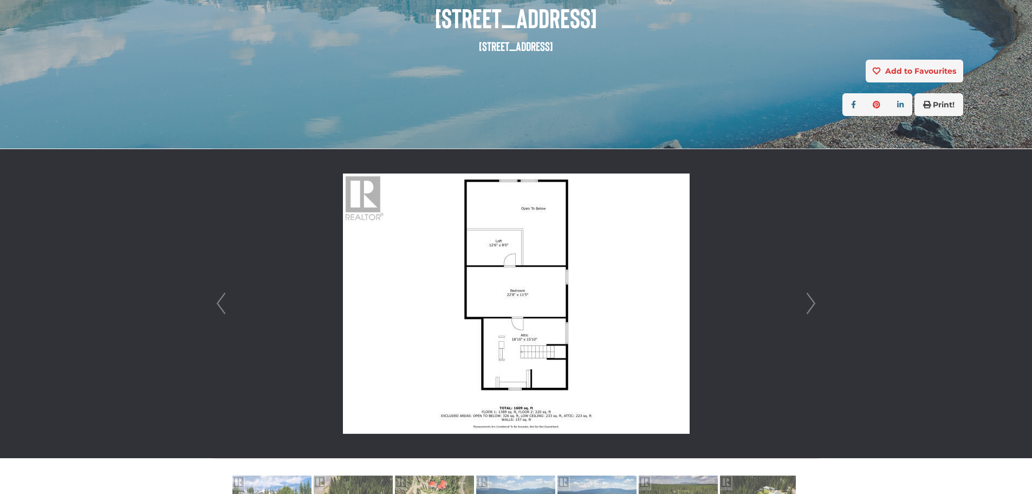
click at [807, 304] on link "Next" at bounding box center [811, 303] width 16 height 309
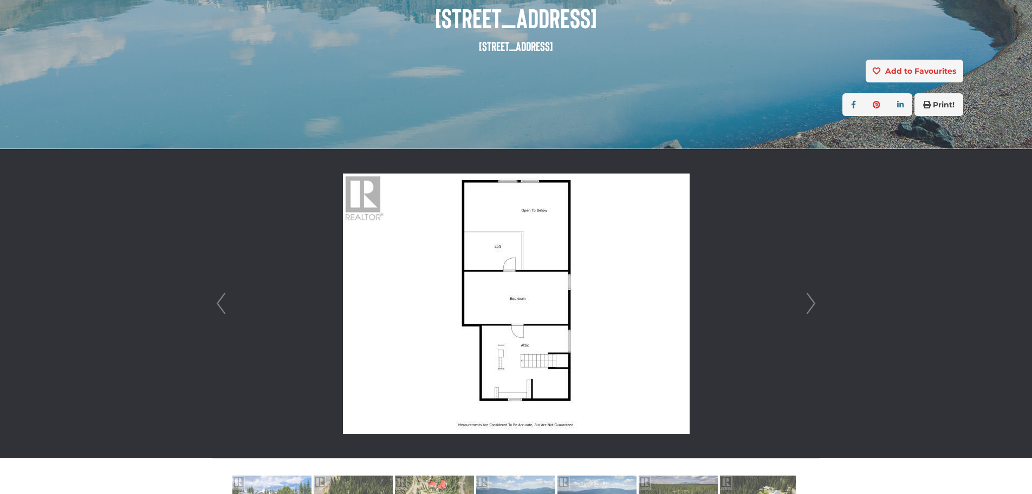
click at [807, 304] on link "Next" at bounding box center [811, 303] width 16 height 309
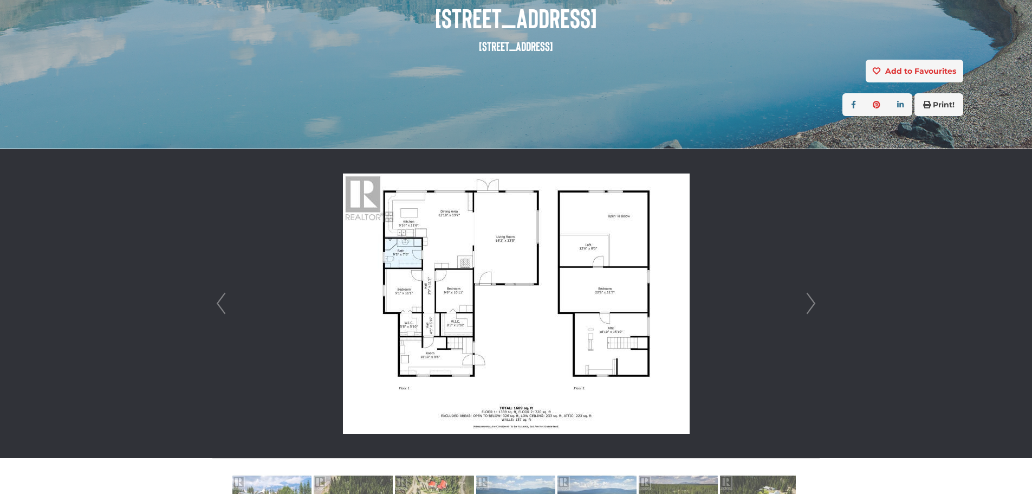
click at [807, 304] on link "Next" at bounding box center [811, 303] width 16 height 309
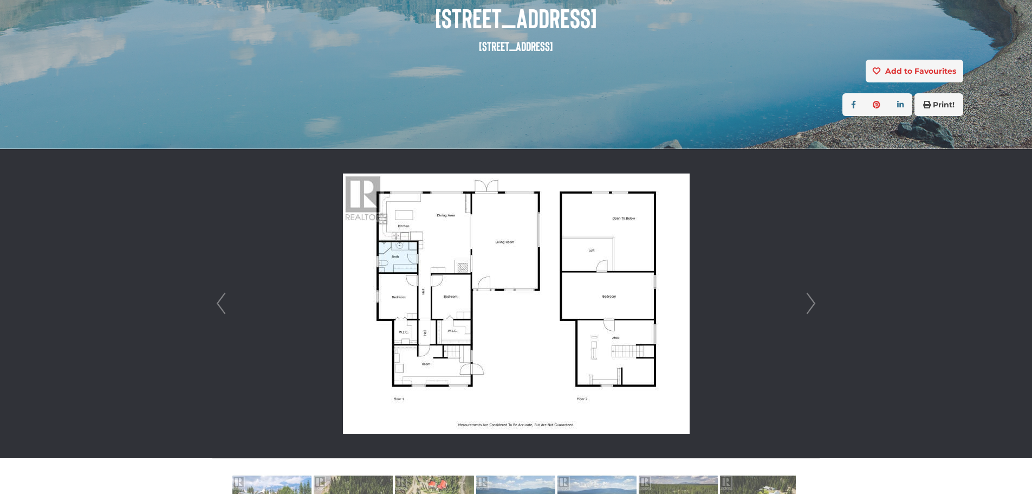
click at [807, 304] on link "Next" at bounding box center [811, 303] width 16 height 309
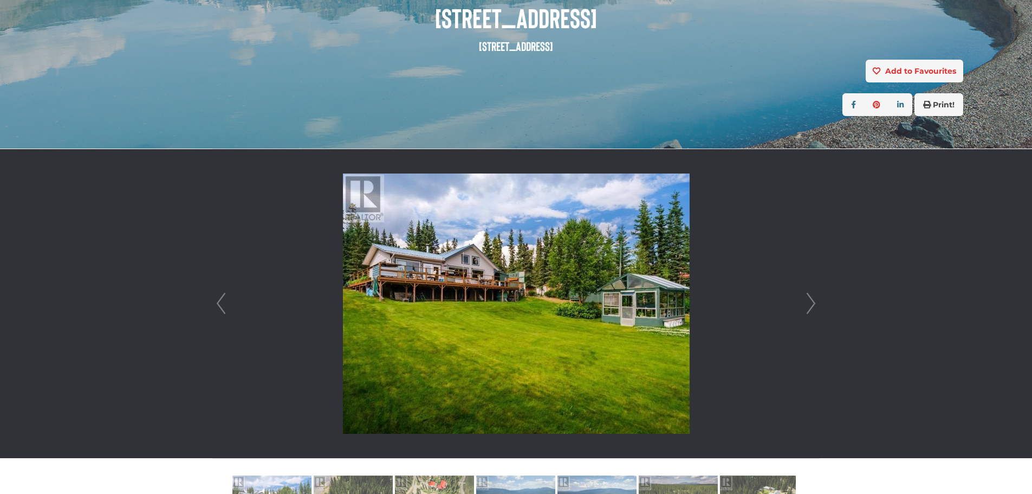
click at [807, 304] on link "Next" at bounding box center [811, 303] width 16 height 309
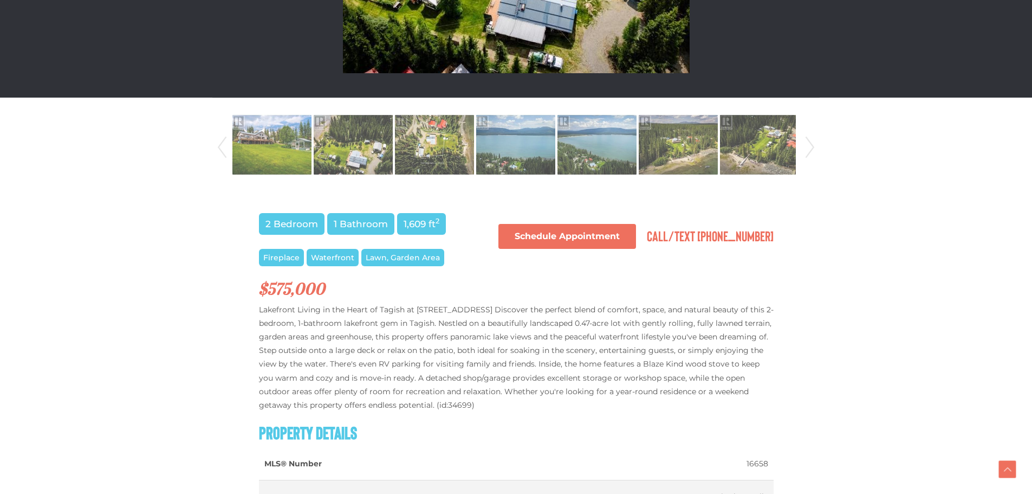
scroll to position [542, 0]
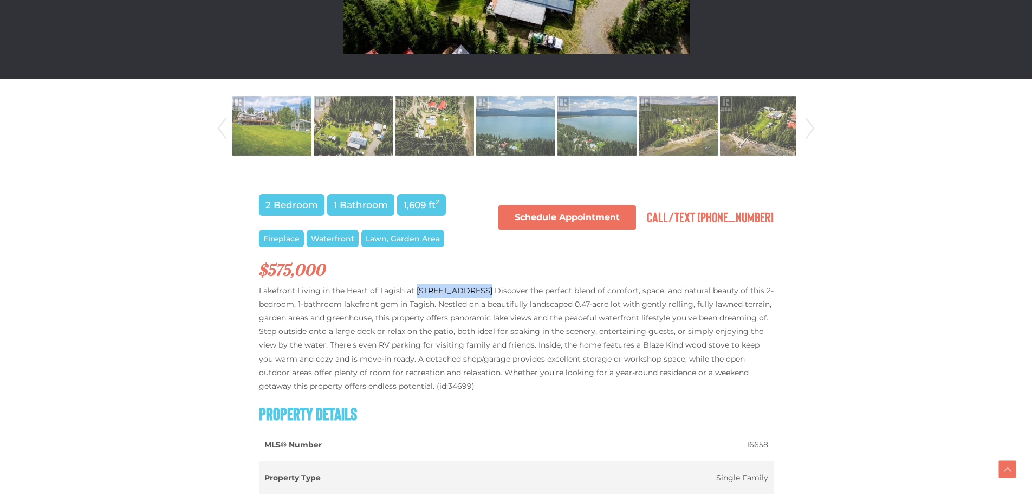
drag, startPoint x: 477, startPoint y: 289, endPoint x: 416, endPoint y: 290, distance: 60.7
click at [416, 290] on p "Lakefront Living in the Heart of Tagish at [STREET_ADDRESS] Discover the perfec…" at bounding box center [516, 338] width 515 height 109
copy p "[STREET_ADDRESS]"
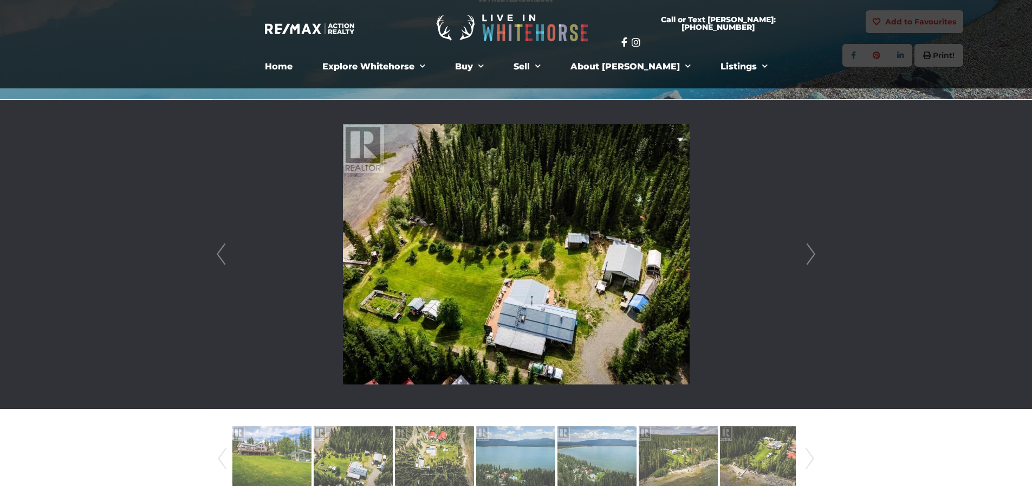
scroll to position [0, 0]
